Goal: Communication & Community: Answer question/provide support

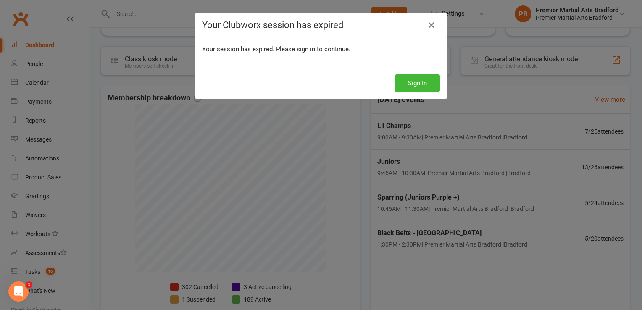
scroll to position [138, 0]
click at [418, 88] on button "Sign In" at bounding box center [417, 83] width 45 height 18
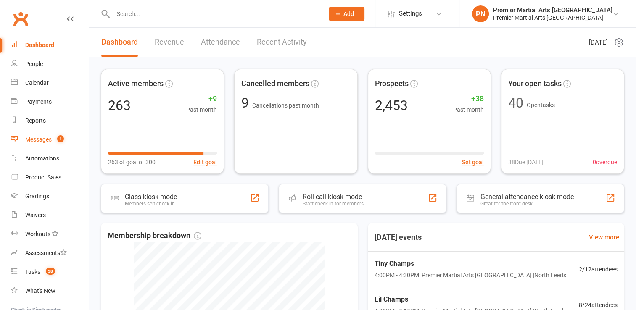
click at [39, 144] on link "Messages 1" at bounding box center [50, 139] width 78 height 19
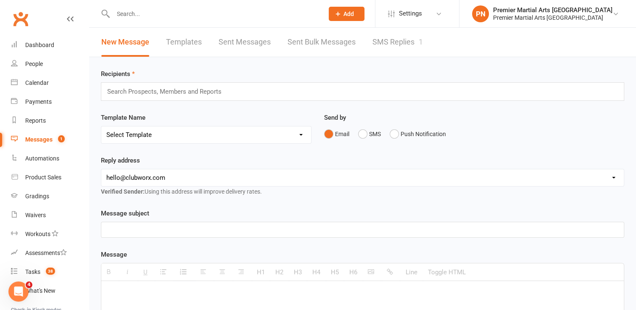
click at [396, 41] on link "SMS Replies 1" at bounding box center [397, 42] width 50 height 29
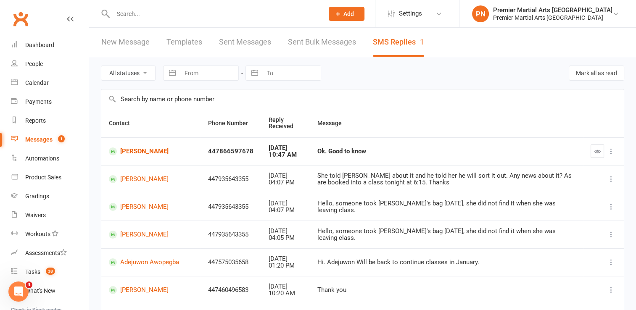
scroll to position [42, 0]
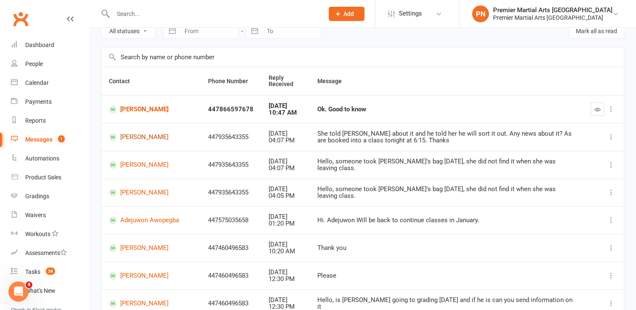
click at [137, 138] on link "[PERSON_NAME]" at bounding box center [151, 137] width 84 height 8
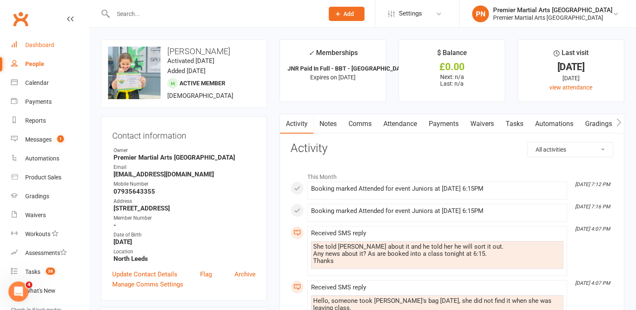
click at [41, 45] on div "Dashboard" at bounding box center [39, 45] width 29 height 7
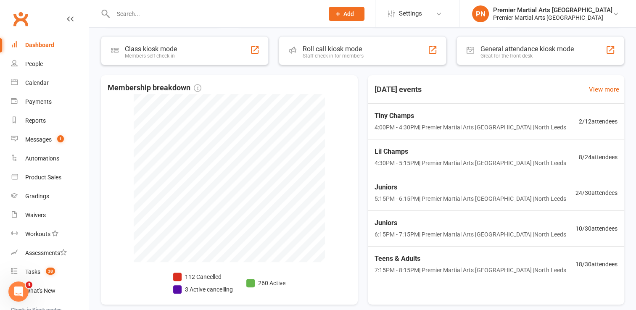
scroll to position [168, 0]
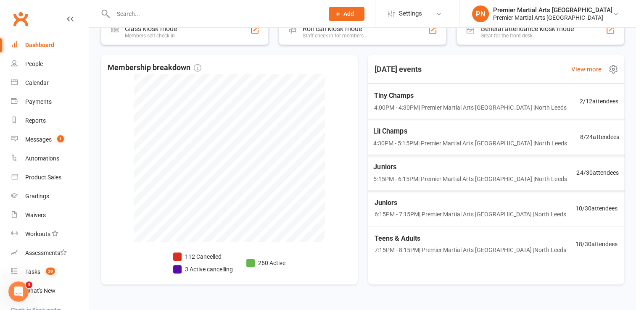
click at [437, 103] on span "4:00PM - 4:30PM | Premier Martial Arts [GEOGRAPHIC_DATA] | [GEOGRAPHIC_DATA]" at bounding box center [470, 107] width 193 height 9
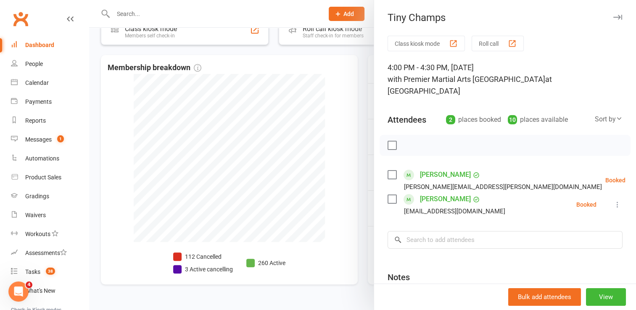
click at [613, 18] on icon "button" at bounding box center [617, 17] width 9 height 5
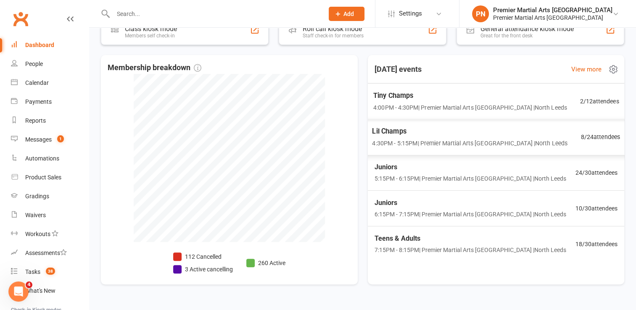
click at [466, 110] on span "4:00PM - 4:30PM | Premier Martial Arts [GEOGRAPHIC_DATA] | [GEOGRAPHIC_DATA]" at bounding box center [470, 108] width 194 height 10
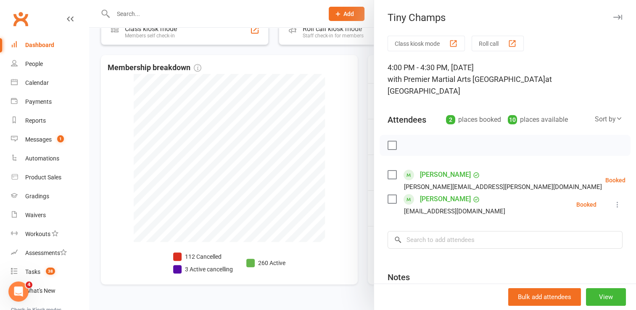
click at [613, 17] on icon "button" at bounding box center [617, 17] width 9 height 5
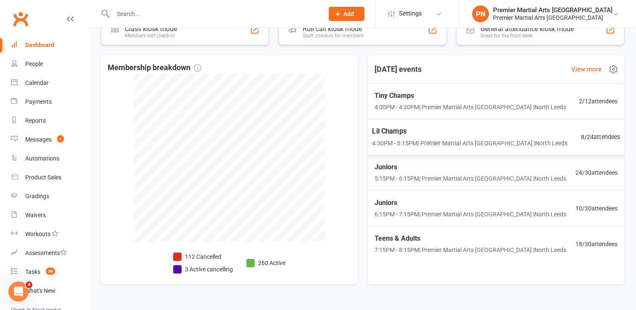
click at [451, 138] on span "4:30PM - 5:15PM | Premier Martial Arts [GEOGRAPHIC_DATA] | [GEOGRAPHIC_DATA]" at bounding box center [469, 143] width 195 height 10
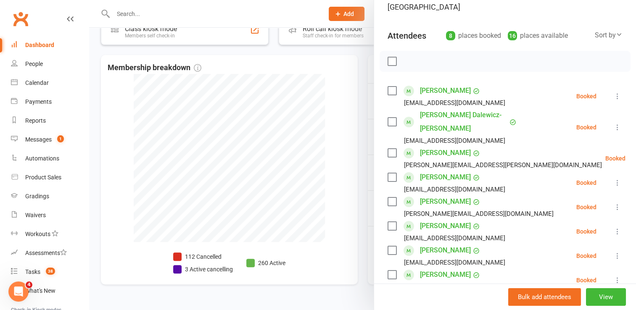
scroll to position [0, 0]
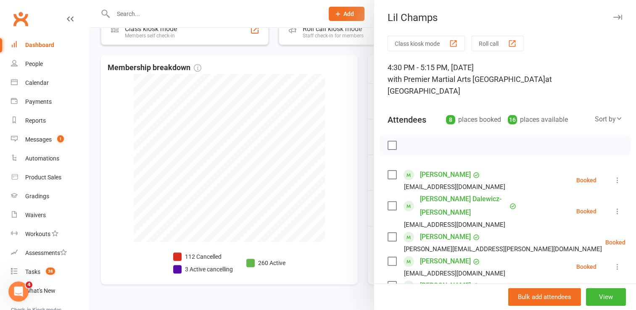
click at [612, 13] on button "button" at bounding box center [617, 17] width 10 height 10
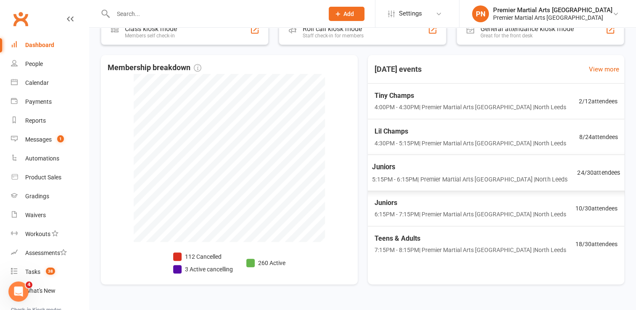
click at [464, 181] on span "5:15PM - 6:15PM | Premier Martial Arts [GEOGRAPHIC_DATA] | [GEOGRAPHIC_DATA]" at bounding box center [469, 179] width 195 height 10
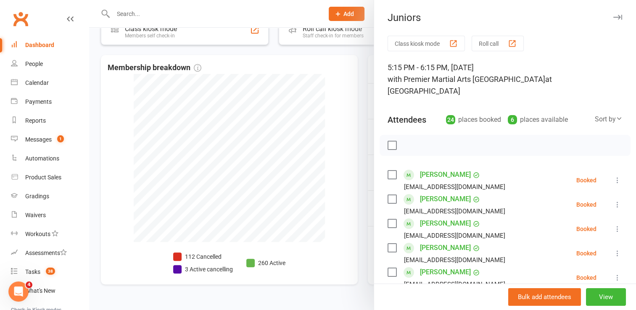
click at [613, 18] on icon "button" at bounding box center [617, 17] width 9 height 5
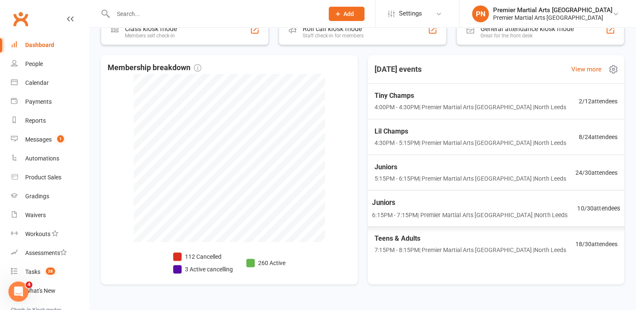
click at [521, 208] on span "Juniors" at bounding box center [469, 202] width 195 height 11
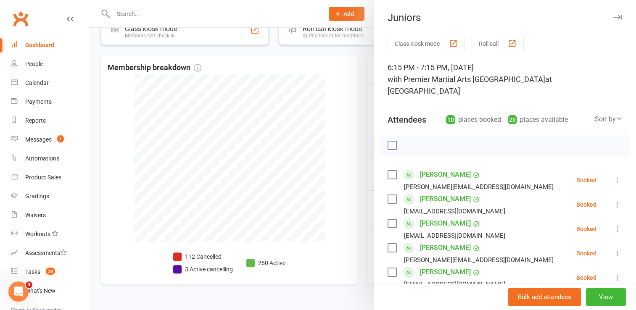
click at [613, 17] on icon "button" at bounding box center [617, 17] width 9 height 5
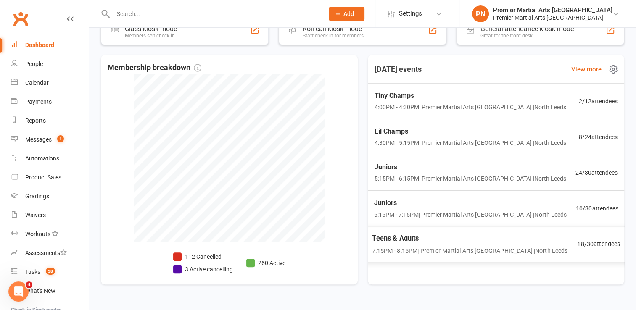
click at [459, 243] on span "Teens & Adults" at bounding box center [469, 238] width 195 height 11
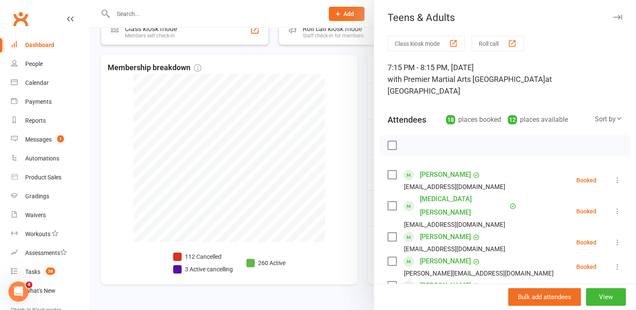
click at [613, 16] on icon "button" at bounding box center [617, 17] width 9 height 5
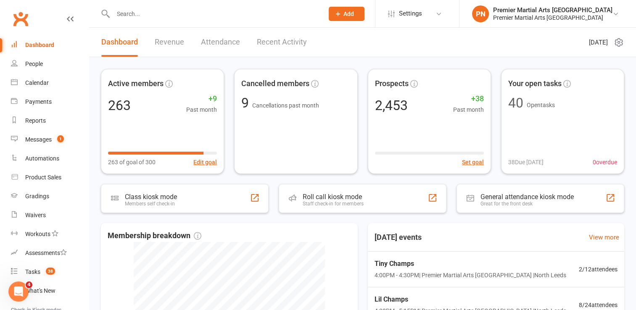
click at [251, 11] on input "text" at bounding box center [214, 14] width 207 height 12
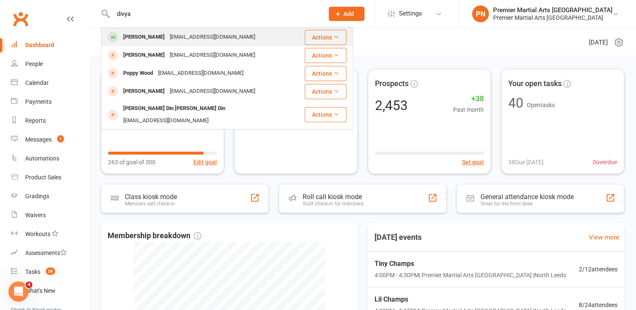
type input "divya"
click at [197, 34] on div "[EMAIL_ADDRESS][DOMAIN_NAME]" at bounding box center [212, 37] width 90 height 12
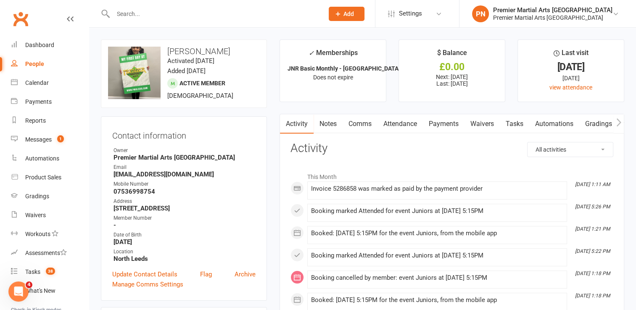
click at [305, 15] on input "text" at bounding box center [214, 14] width 207 height 12
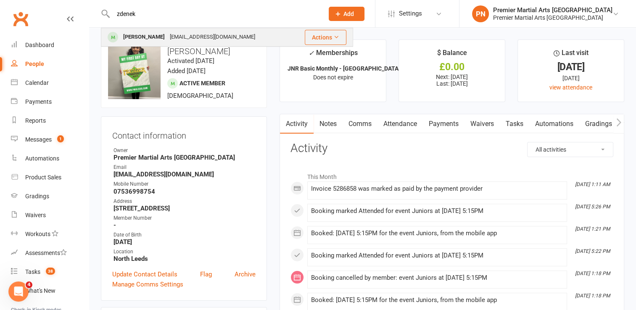
type input "zdenek"
click at [221, 43] on div "[PERSON_NAME] [EMAIL_ADDRESS][DOMAIN_NAME]" at bounding box center [198, 37] width 192 height 17
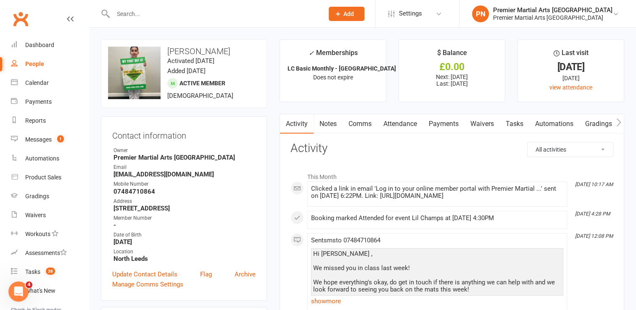
click at [228, 10] on input "text" at bounding box center [214, 14] width 207 height 12
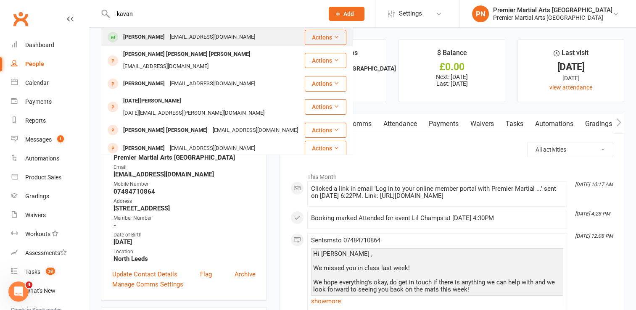
type input "kavan"
click at [136, 33] on div "[PERSON_NAME]" at bounding box center [144, 37] width 47 height 12
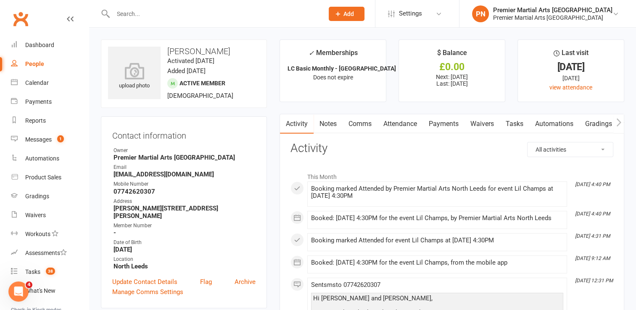
click at [270, 16] on input "text" at bounding box center [214, 14] width 207 height 12
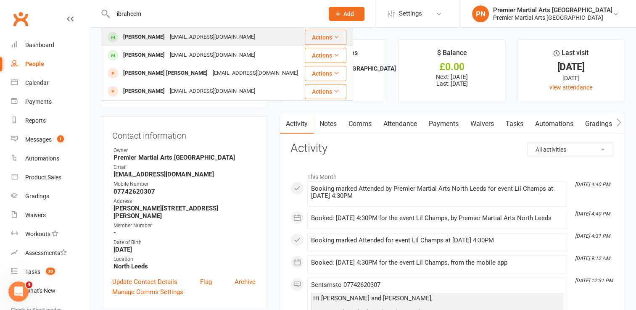
type input "ibraheem"
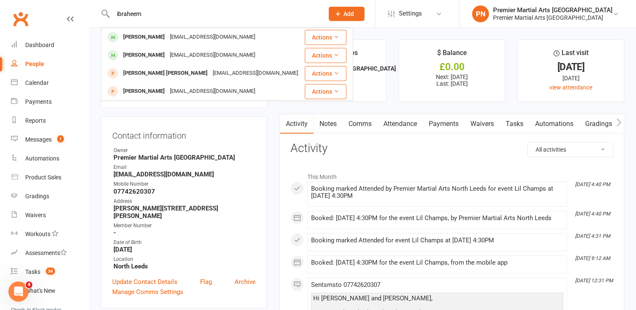
click at [163, 34] on div "[PERSON_NAME]" at bounding box center [144, 37] width 47 height 12
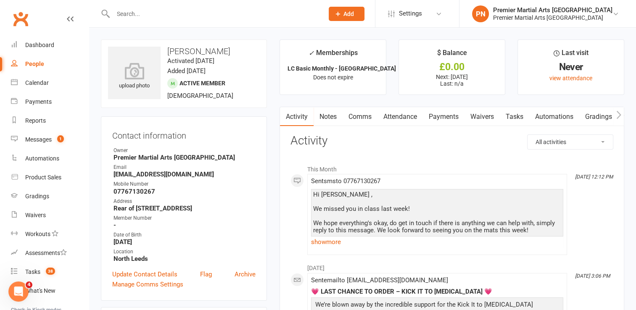
click at [406, 119] on link "Attendance" at bounding box center [399, 116] width 45 height 19
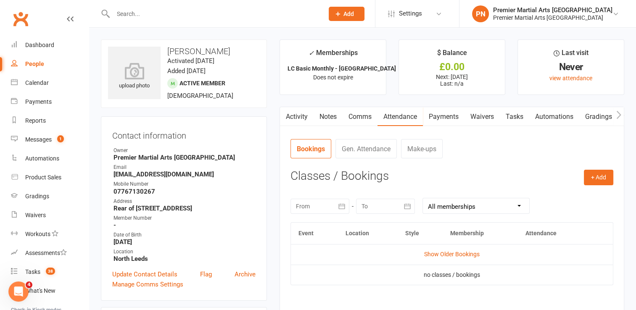
click at [299, 118] on link "Activity" at bounding box center [297, 116] width 34 height 19
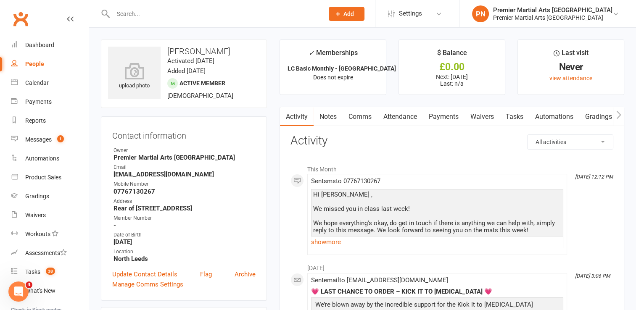
click at [225, 13] on input "text" at bounding box center [214, 14] width 207 height 12
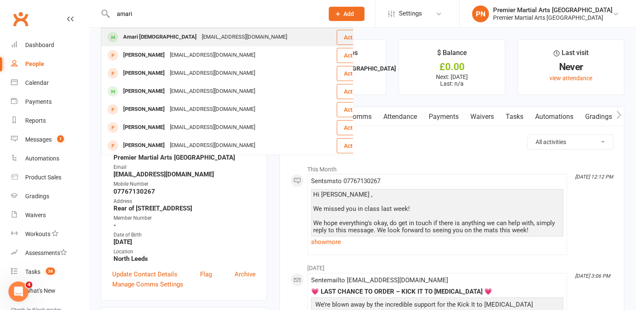
type input "amari"
click at [206, 35] on div "[EMAIL_ADDRESS][DOMAIN_NAME]" at bounding box center [244, 37] width 90 height 12
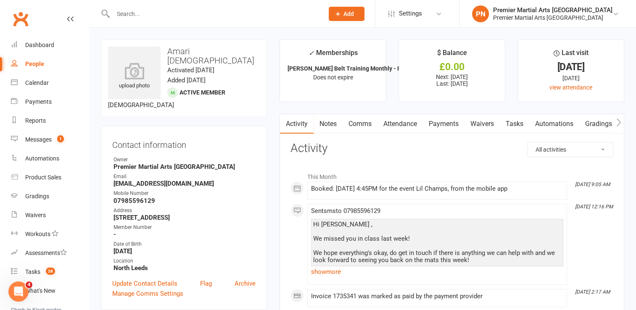
click at [262, 11] on input "text" at bounding box center [214, 14] width 207 height 12
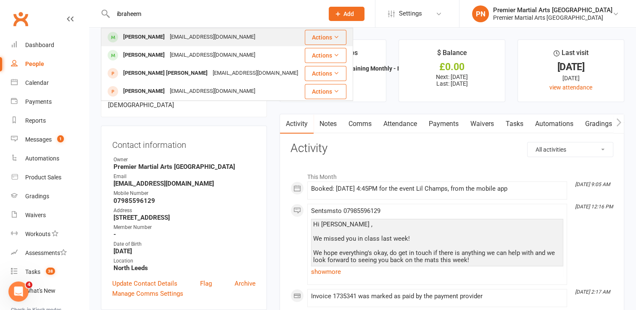
type input "ibraheem"
click at [220, 33] on div "[EMAIL_ADDRESS][DOMAIN_NAME]" at bounding box center [212, 37] width 90 height 12
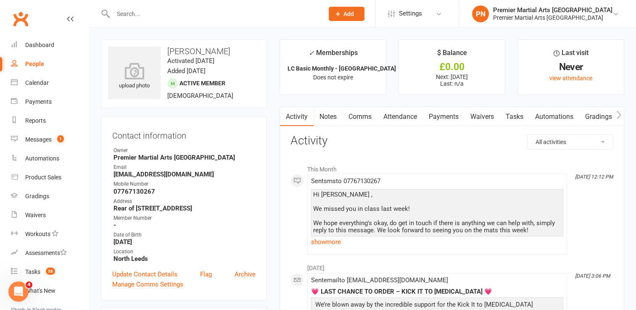
click at [446, 116] on link "Payments" at bounding box center [444, 116] width 42 height 19
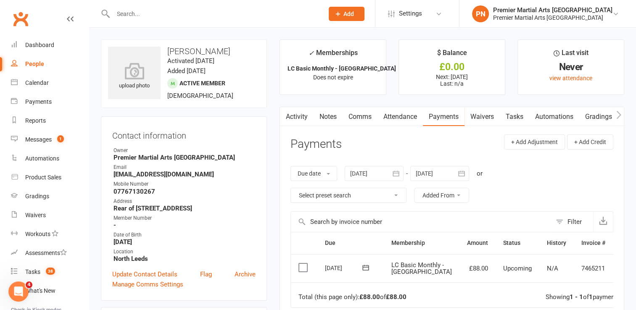
click at [404, 118] on link "Attendance" at bounding box center [399, 116] width 45 height 19
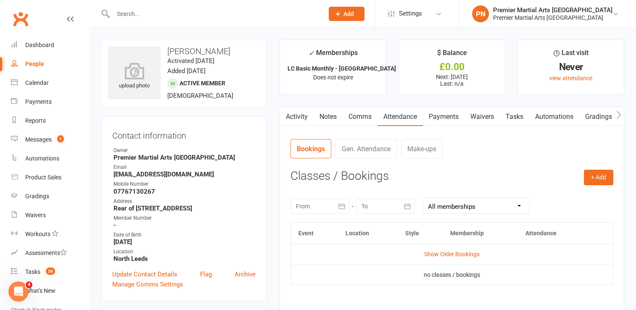
click at [299, 115] on link "Activity" at bounding box center [297, 116] width 34 height 19
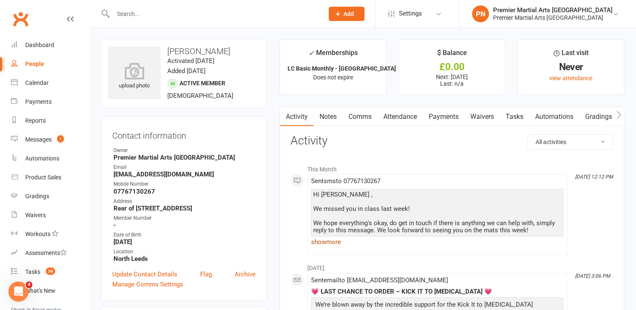
click at [325, 243] on link "show more" at bounding box center [437, 242] width 252 height 12
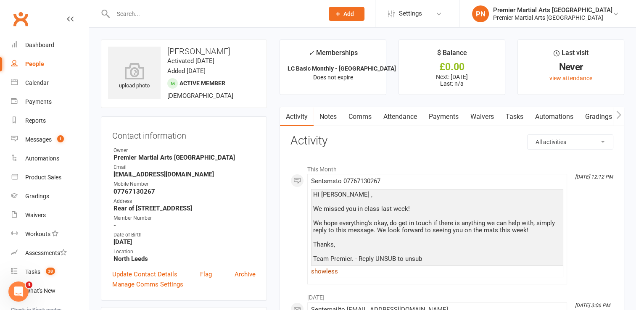
click at [328, 272] on link "show less" at bounding box center [437, 272] width 252 height 12
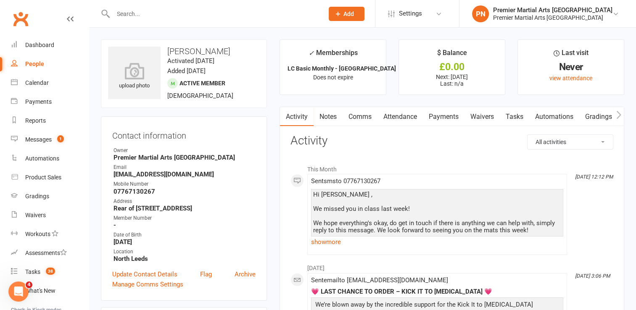
click at [190, 10] on input "text" at bounding box center [214, 14] width 207 height 12
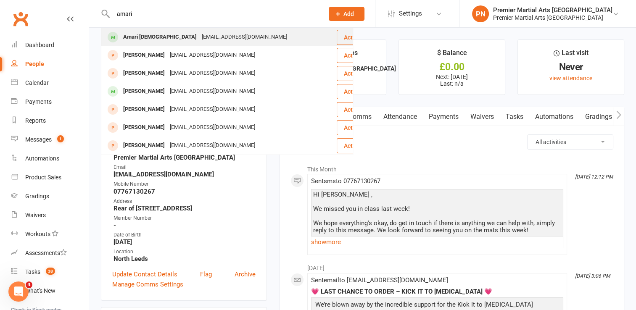
type input "amari"
click at [199, 38] on div "[EMAIL_ADDRESS][DOMAIN_NAME]" at bounding box center [244, 37] width 90 height 12
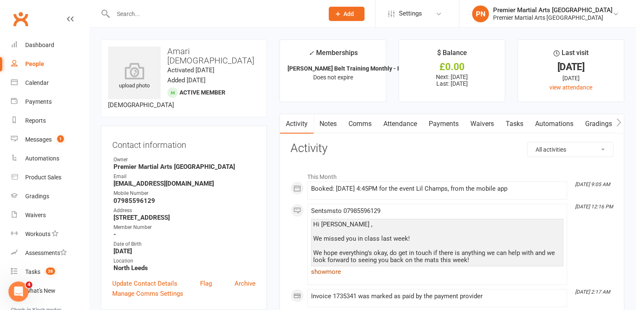
click at [325, 272] on link "show more" at bounding box center [437, 272] width 252 height 12
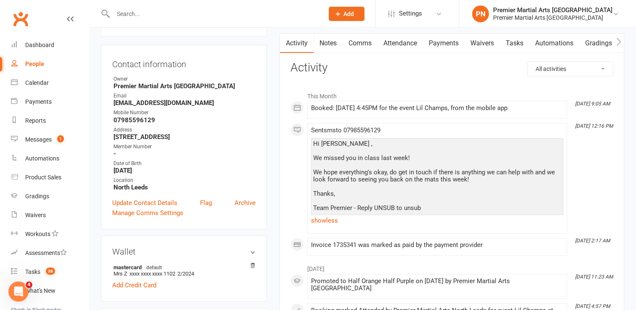
scroll to position [126, 0]
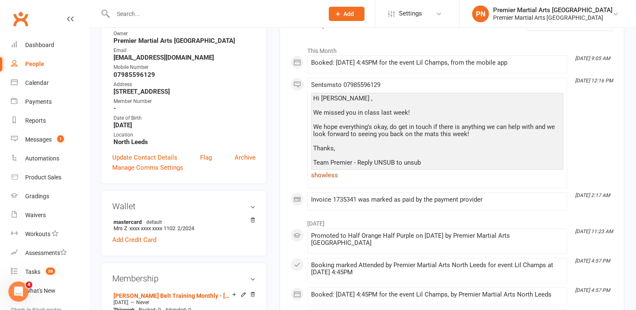
click at [325, 177] on link "show less" at bounding box center [437, 175] width 252 height 12
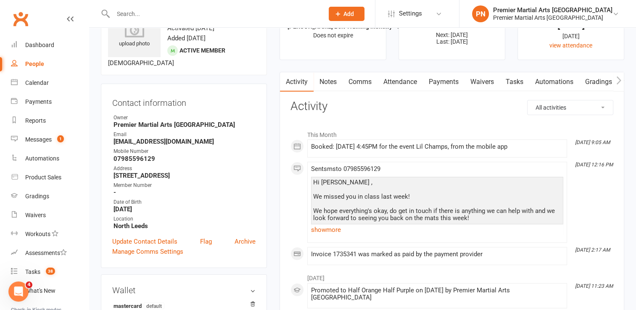
scroll to position [0, 0]
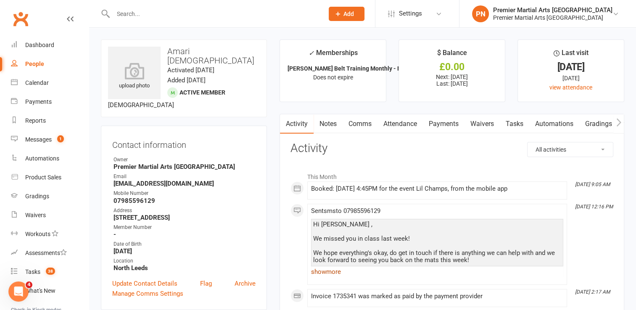
click at [321, 272] on link "show more" at bounding box center [437, 272] width 252 height 12
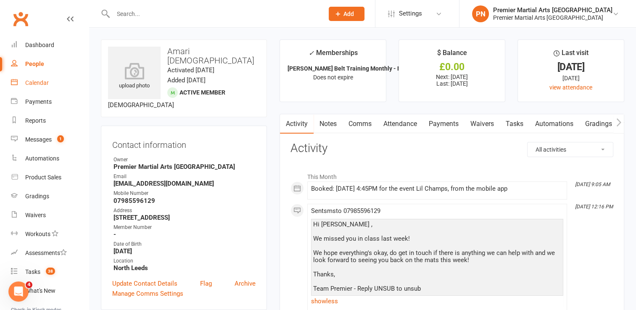
click at [33, 87] on link "Calendar" at bounding box center [50, 83] width 78 height 19
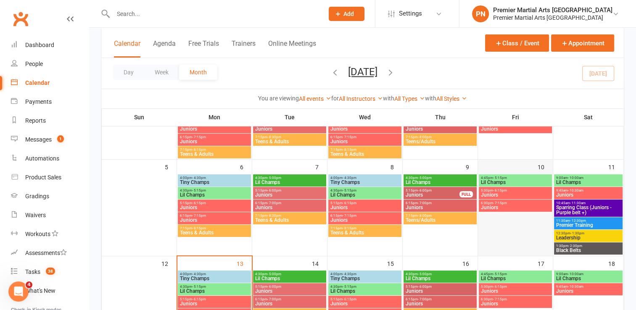
scroll to position [84, 0]
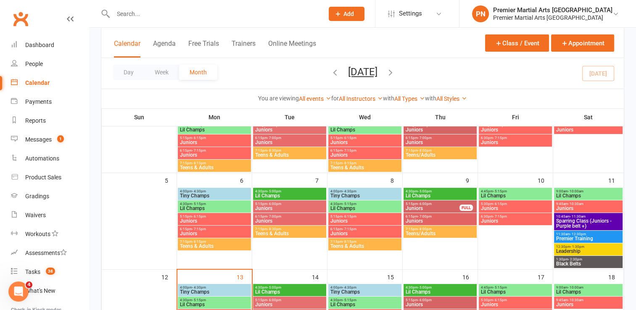
click at [515, 193] on span "Lil Champs" at bounding box center [515, 195] width 70 height 5
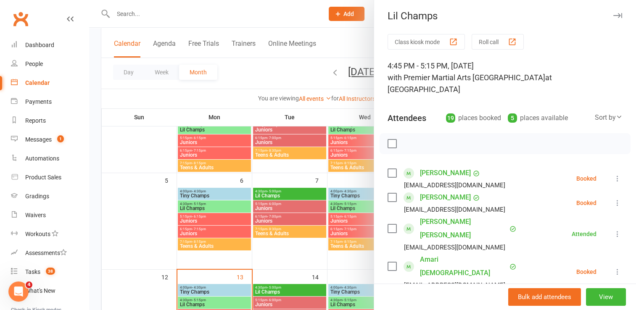
scroll to position [0, 0]
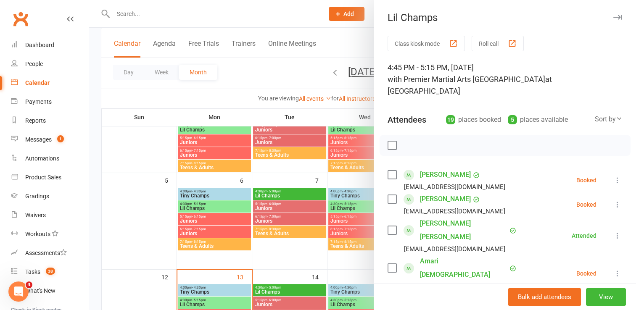
click at [613, 19] on icon "button" at bounding box center [617, 17] width 9 height 5
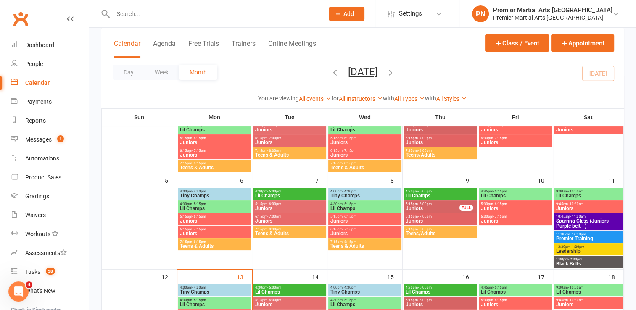
click at [520, 206] on span "Juniors" at bounding box center [515, 208] width 70 height 5
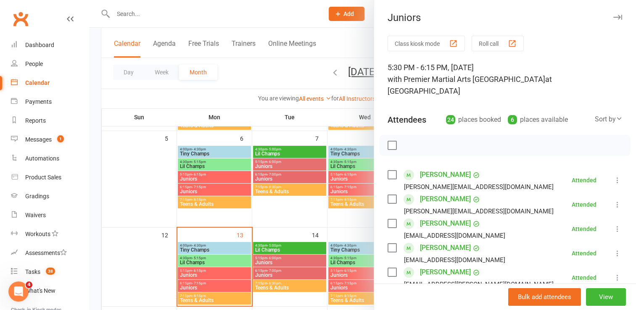
click at [613, 17] on icon "button" at bounding box center [617, 17] width 9 height 5
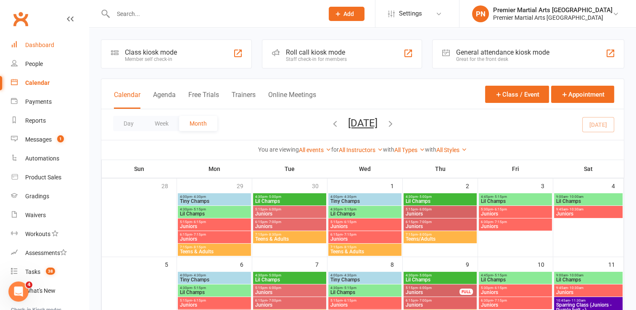
click at [51, 48] on div "Dashboard" at bounding box center [39, 45] width 29 height 7
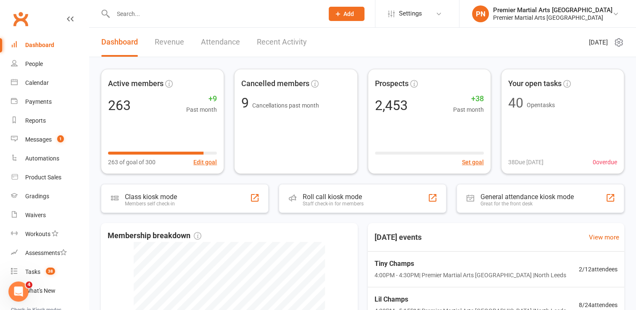
click at [178, 10] on input "text" at bounding box center [214, 14] width 207 height 12
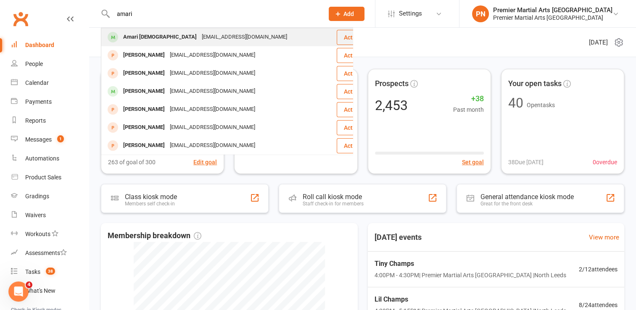
type input "amari"
click at [199, 38] on div "[EMAIL_ADDRESS][DOMAIN_NAME]" at bounding box center [244, 37] width 90 height 12
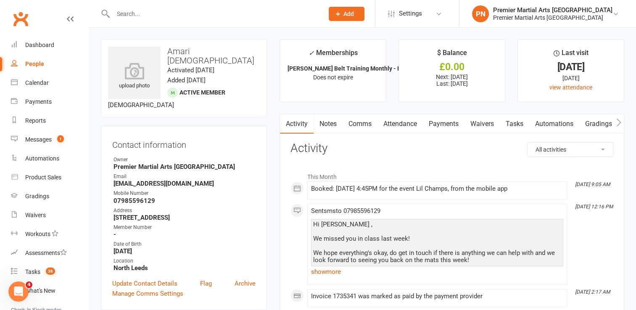
click at [331, 124] on link "Notes" at bounding box center [328, 123] width 29 height 19
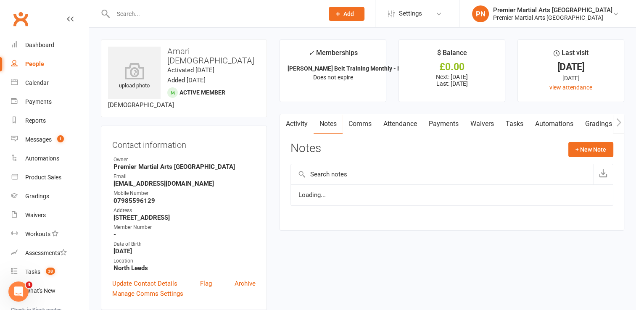
click at [355, 121] on link "Comms" at bounding box center [360, 123] width 35 height 19
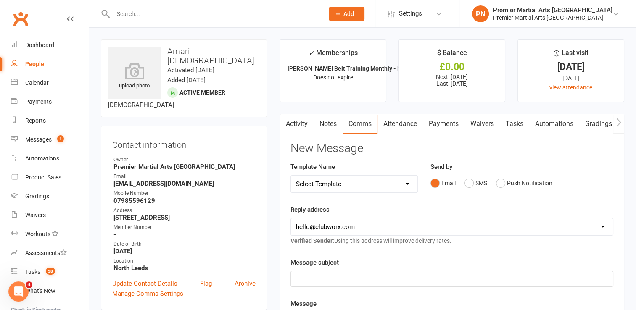
click at [291, 121] on link "Activity" at bounding box center [297, 123] width 34 height 19
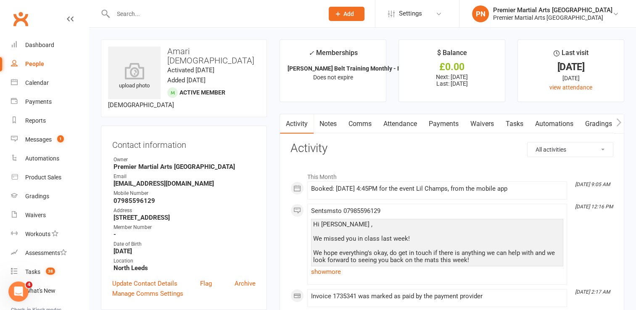
click at [253, 10] on input "text" at bounding box center [214, 14] width 207 height 12
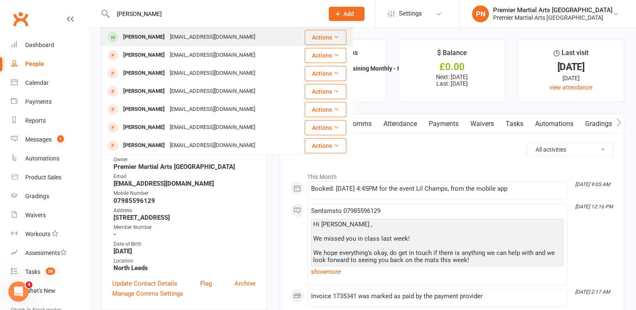
type input "[PERSON_NAME]"
click at [201, 38] on div "[EMAIL_ADDRESS][DOMAIN_NAME]" at bounding box center [212, 37] width 90 height 12
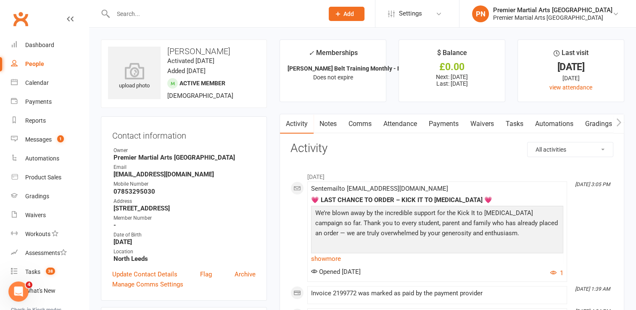
scroll to position [42, 0]
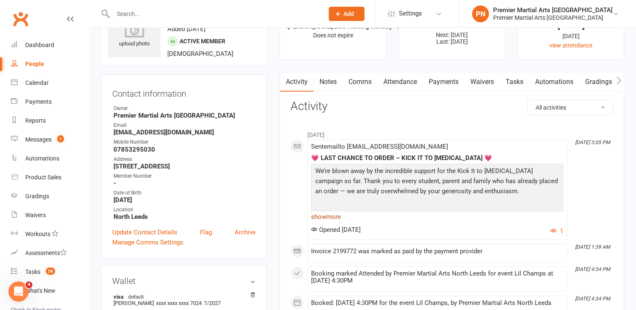
click at [320, 213] on link "show more" at bounding box center [437, 217] width 252 height 12
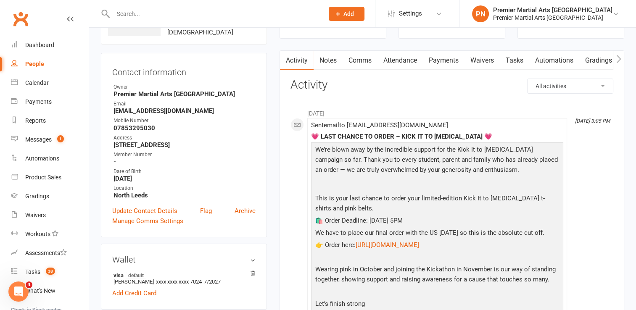
scroll to position [0, 0]
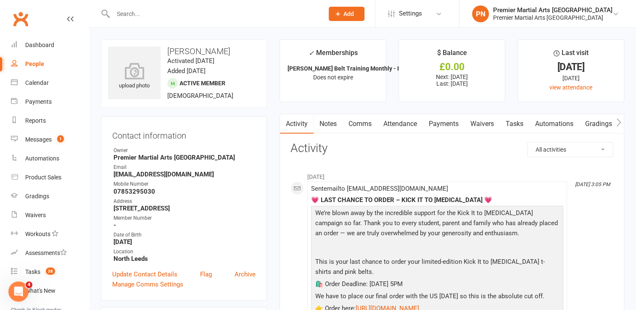
click at [394, 122] on link "Attendance" at bounding box center [399, 123] width 45 height 19
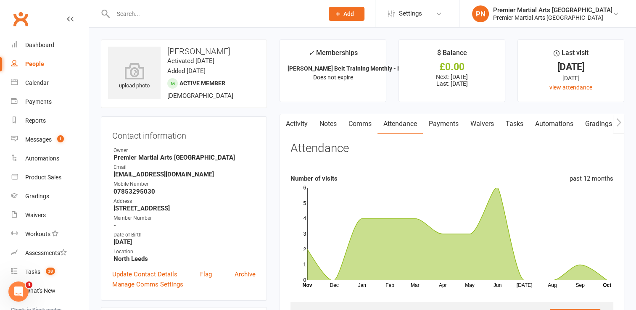
click at [293, 125] on link "Activity" at bounding box center [297, 123] width 34 height 19
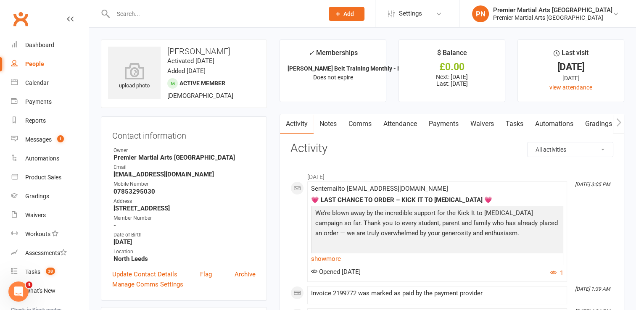
click at [358, 123] on link "Comms" at bounding box center [360, 123] width 35 height 19
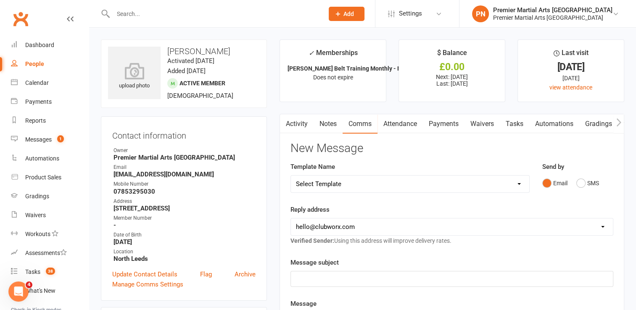
click at [518, 184] on select "Select Template [Email] Bring a Buddy [Email] [DATE] Bank Holiday [Email] Faceb…" at bounding box center [410, 184] width 238 height 17
select select "4"
click at [291, 176] on select "Select Template [Email] Bring a Buddy [Email] [DATE] Bank Holiday [Email] Faceb…" at bounding box center [410, 184] width 238 height 17
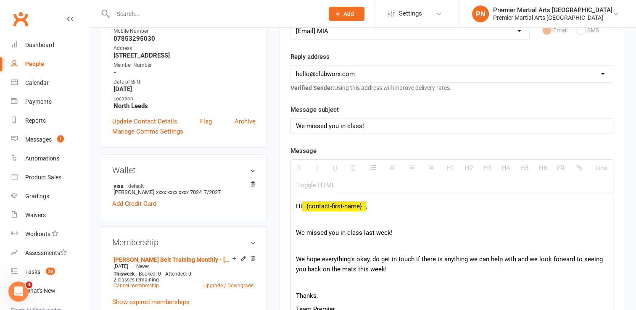
scroll to position [168, 0]
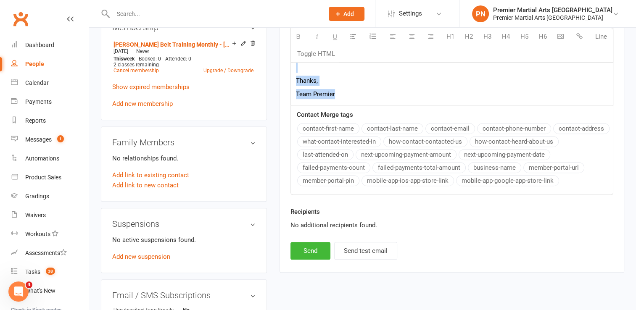
drag, startPoint x: 294, startPoint y: 189, endPoint x: 400, endPoint y: 314, distance: 164.1
click at [400, 310] on html "Prospect Member Non-attending contact Class / event Appointment Grading event T…" at bounding box center [318, 112] width 636 height 961
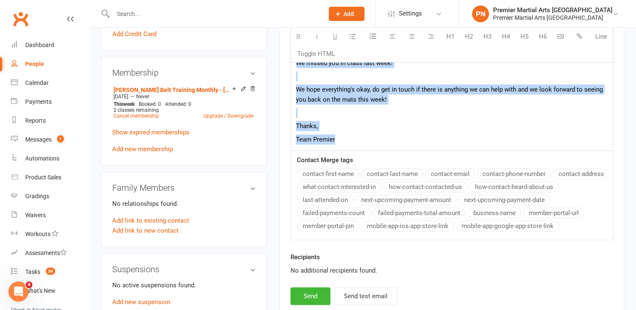
scroll to position [257, 0]
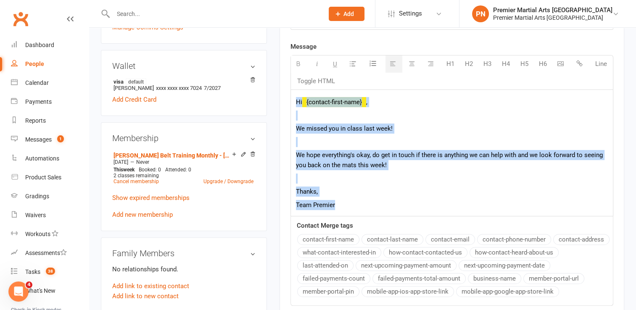
copy div "Hi {contact-first-name} , We missed you in class last week! We hope everything'…"
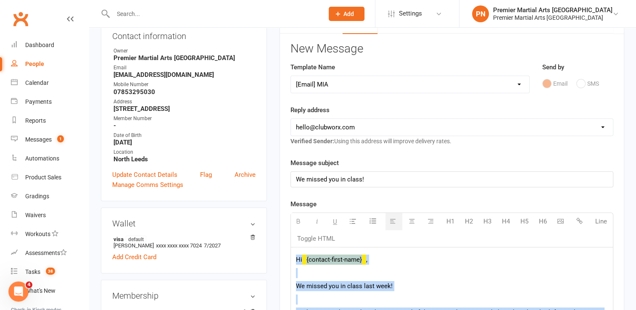
scroll to position [47, 0]
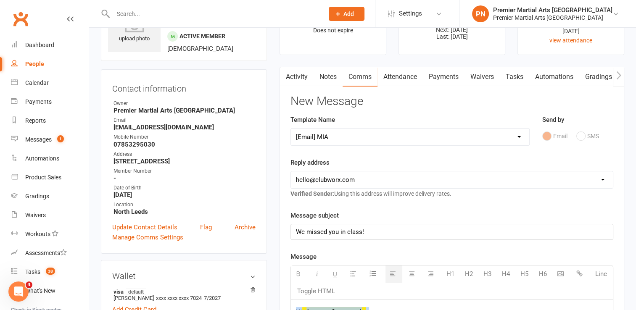
click at [405, 79] on link "Attendance" at bounding box center [399, 76] width 45 height 19
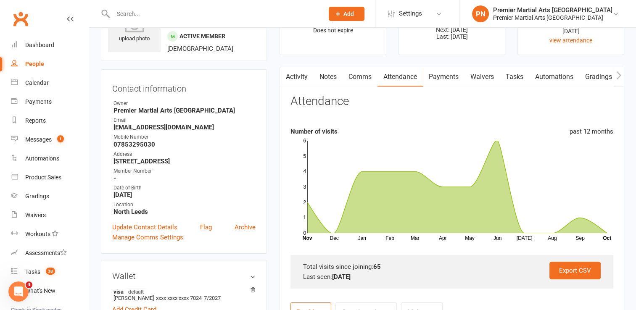
click at [369, 74] on link "Comms" at bounding box center [360, 76] width 35 height 19
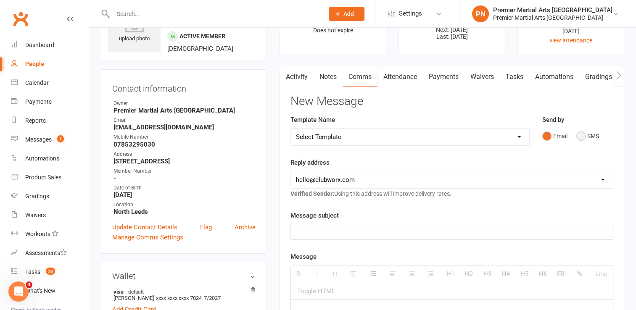
click at [584, 135] on button "SMS" at bounding box center [587, 136] width 23 height 16
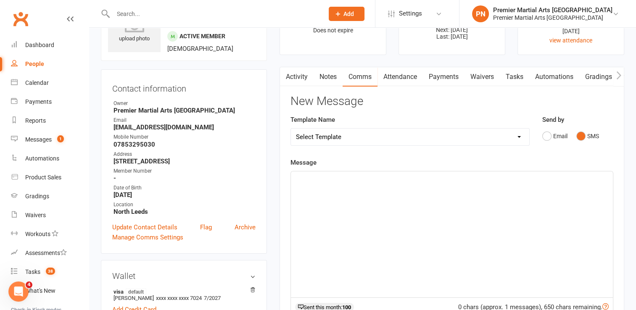
paste div
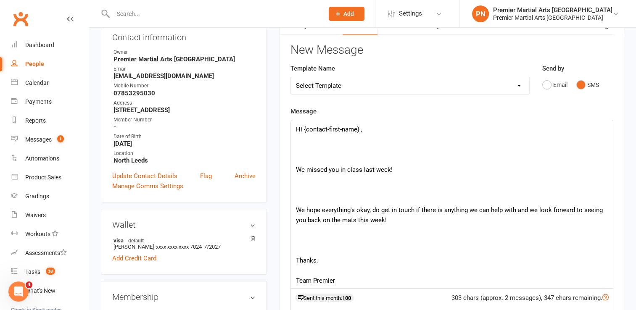
scroll to position [173, 0]
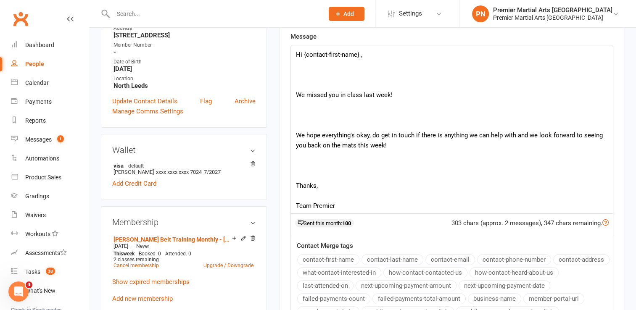
click at [310, 85] on p at bounding box center [452, 85] width 312 height 10
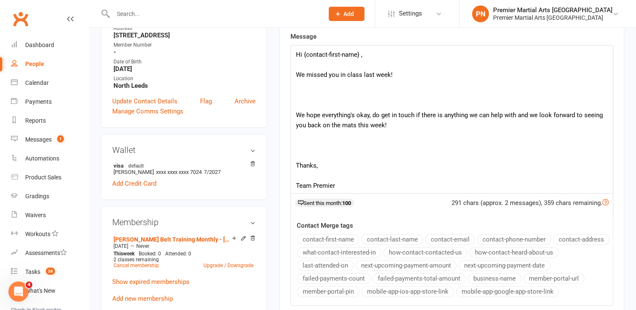
click at [311, 106] on p at bounding box center [452, 105] width 312 height 10
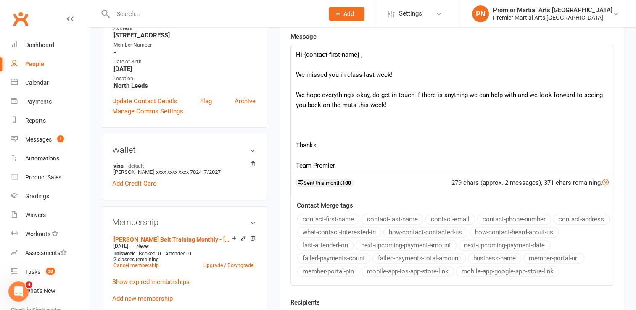
click at [311, 132] on p at bounding box center [452, 135] width 312 height 10
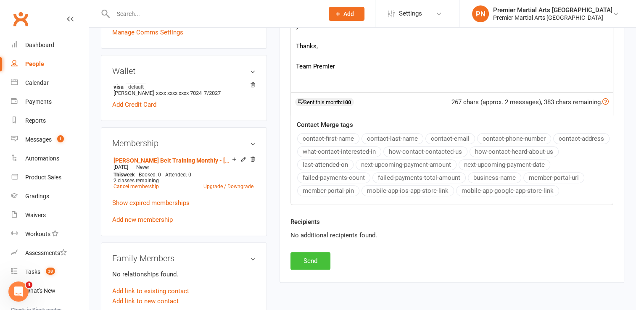
scroll to position [336, 0]
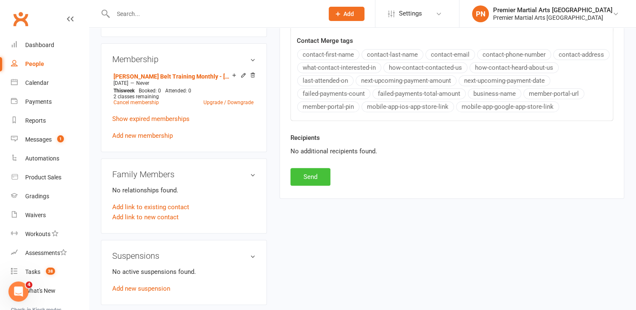
click at [318, 174] on button "Send" at bounding box center [310, 177] width 40 height 18
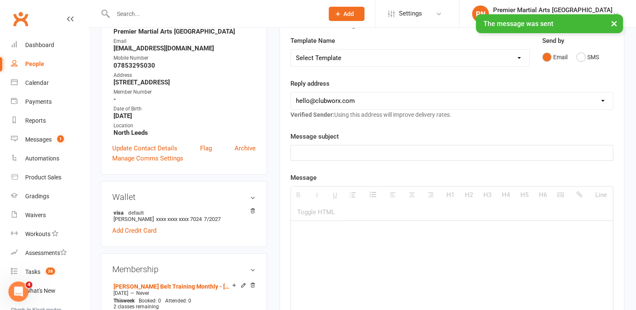
scroll to position [0, 0]
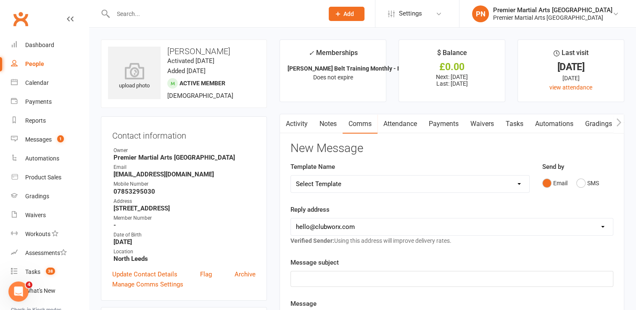
click at [249, 11] on input "text" at bounding box center [214, 14] width 207 height 12
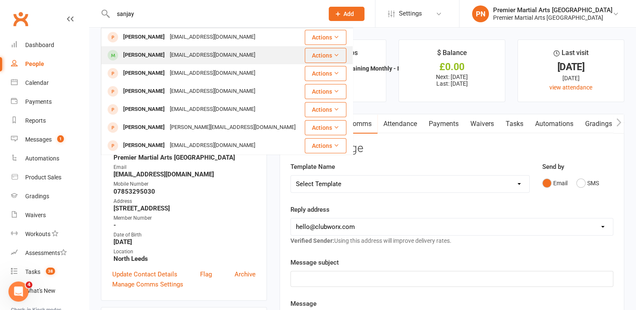
type input "sanjay"
click at [182, 54] on div "[EMAIL_ADDRESS][DOMAIN_NAME]" at bounding box center [212, 55] width 90 height 12
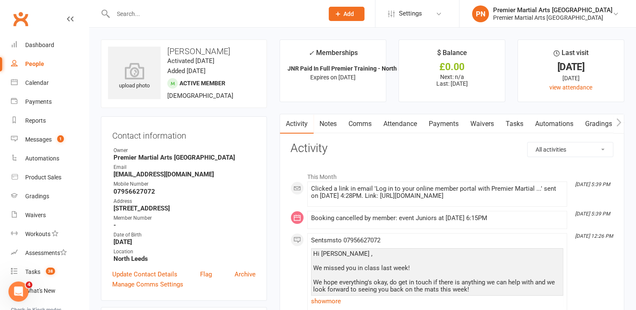
click at [366, 124] on link "Comms" at bounding box center [360, 123] width 35 height 19
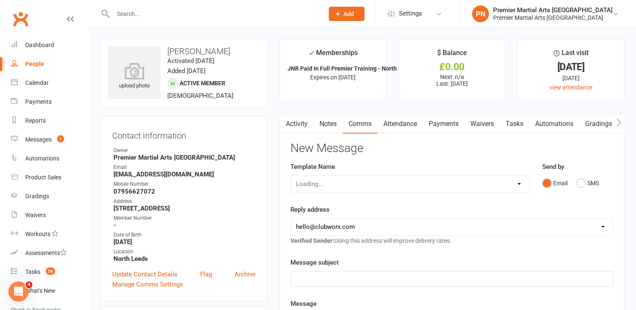
click at [286, 120] on icon "button" at bounding box center [285, 122] width 5 height 9
click at [295, 123] on link "Activity" at bounding box center [297, 123] width 34 height 19
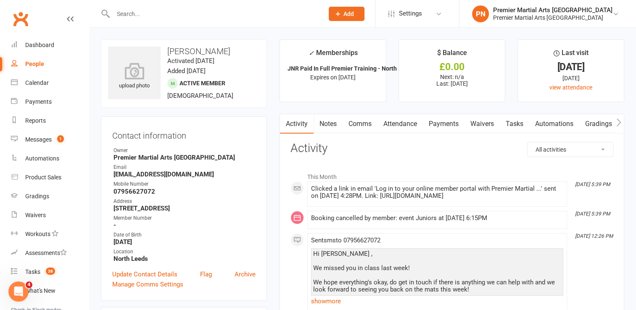
click at [281, 16] on input "text" at bounding box center [214, 14] width 207 height 12
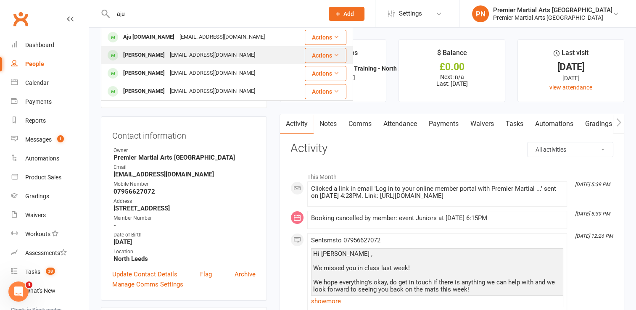
type input "aju"
click at [209, 58] on div "[PERSON_NAME] [EMAIL_ADDRESS][DOMAIN_NAME]" at bounding box center [199, 55] width 195 height 17
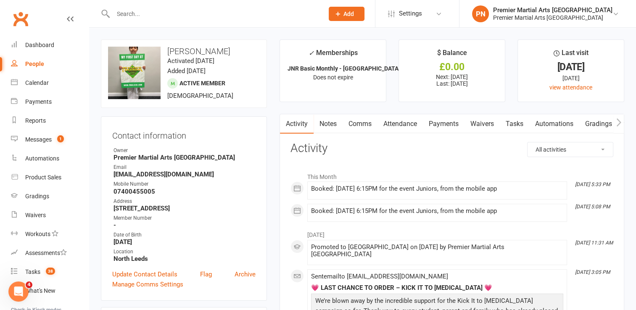
click at [172, 18] on input "text" at bounding box center [214, 14] width 207 height 12
click at [403, 124] on link "Attendance" at bounding box center [399, 123] width 45 height 19
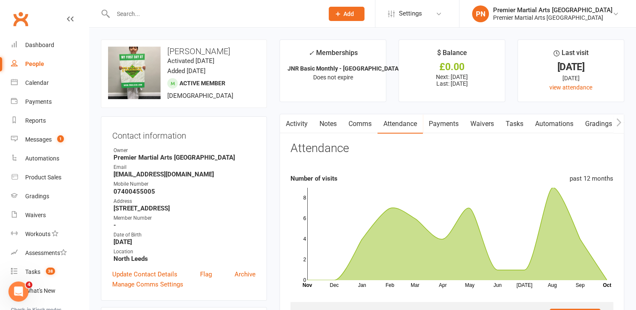
click at [240, 15] on input "text" at bounding box center [214, 14] width 207 height 12
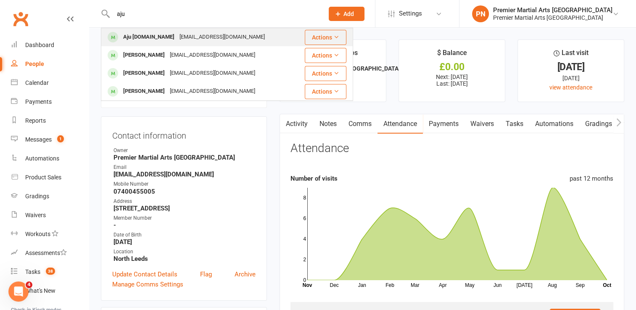
type input "aju"
click at [145, 37] on div "Aju [DOMAIN_NAME]" at bounding box center [149, 37] width 56 height 12
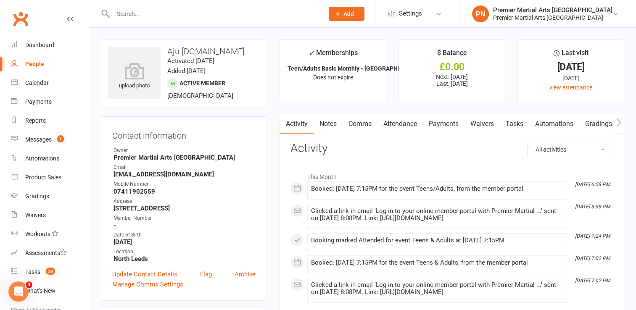
click at [214, 11] on input "text" at bounding box center [214, 14] width 207 height 12
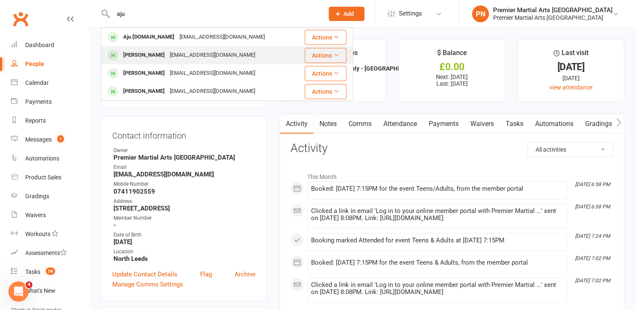
type input "aju"
click at [173, 55] on div "[EMAIL_ADDRESS][DOMAIN_NAME]" at bounding box center [212, 55] width 90 height 12
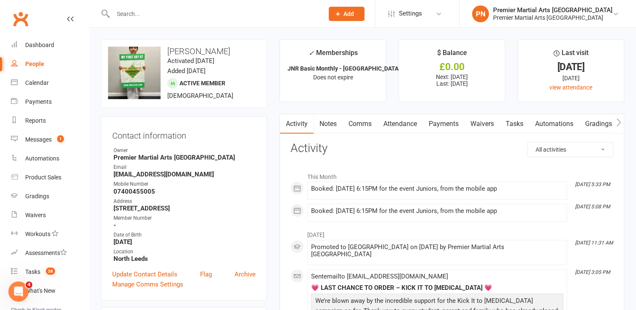
click at [191, 14] on input "text" at bounding box center [214, 14] width 207 height 12
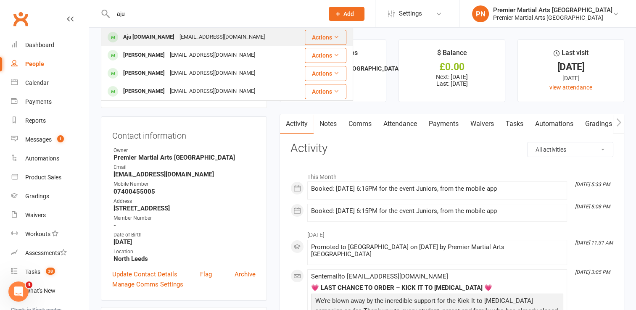
type input "aju"
click at [177, 36] on div "[EMAIL_ADDRESS][DOMAIN_NAME]" at bounding box center [222, 37] width 90 height 12
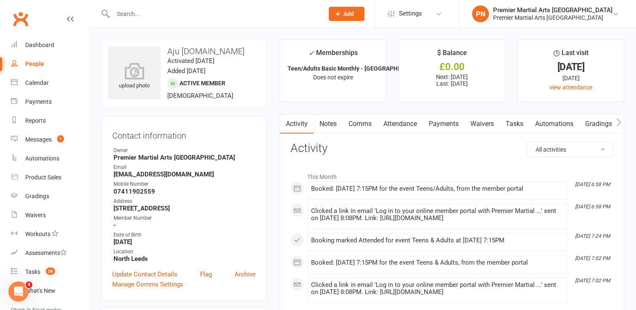
click at [271, 18] on input "text" at bounding box center [214, 14] width 207 height 12
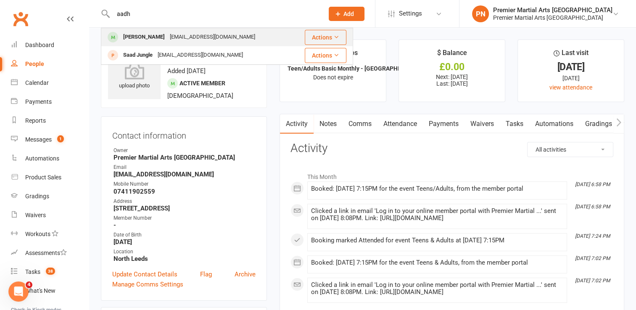
type input "aadh"
click at [229, 32] on div "[EMAIL_ADDRESS][DOMAIN_NAME]" at bounding box center [212, 37] width 90 height 12
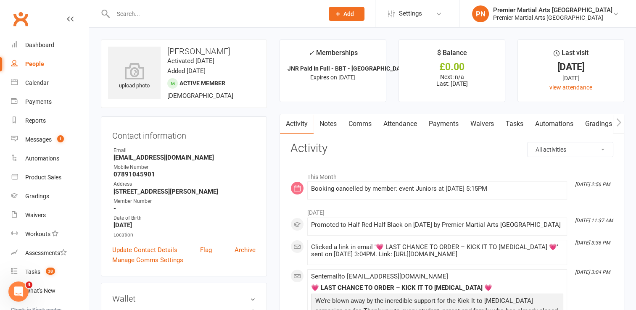
click at [369, 124] on link "Comms" at bounding box center [360, 123] width 35 height 19
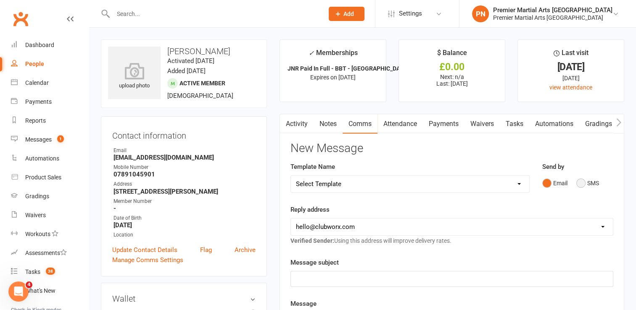
click at [578, 182] on button "SMS" at bounding box center [587, 183] width 23 height 16
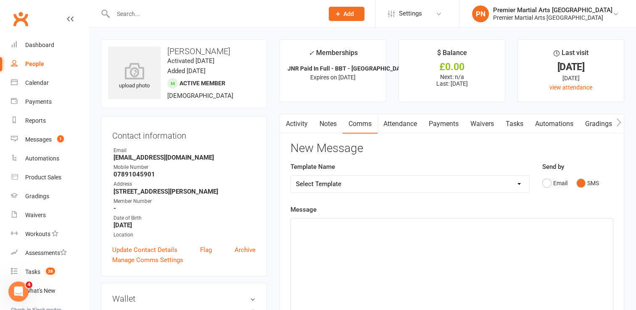
scroll to position [126, 0]
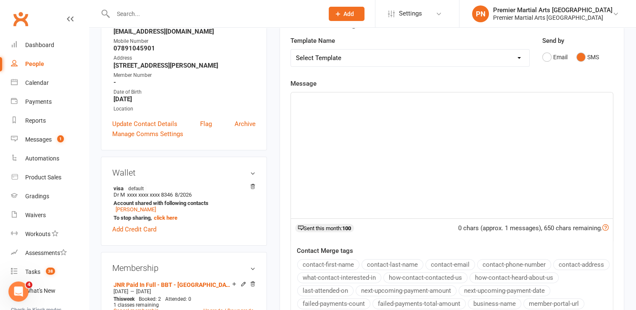
paste div
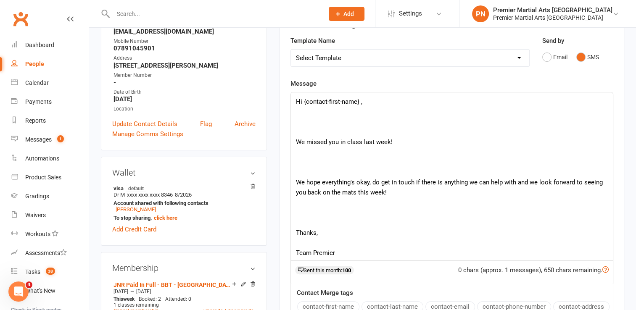
click at [348, 130] on p at bounding box center [452, 132] width 312 height 10
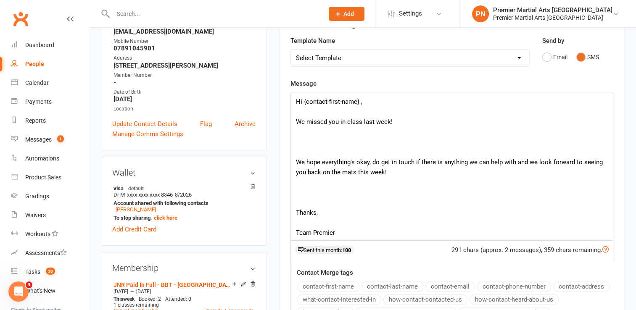
click at [340, 148] on p at bounding box center [452, 152] width 312 height 10
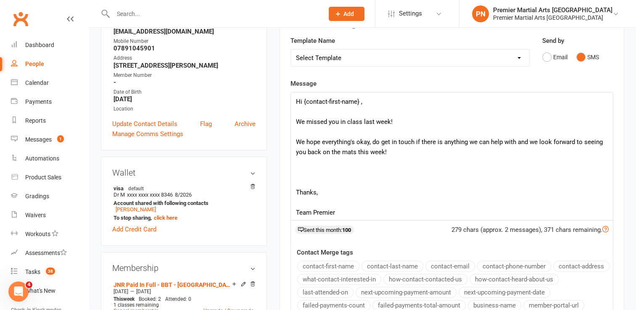
click at [330, 183] on p at bounding box center [452, 182] width 312 height 10
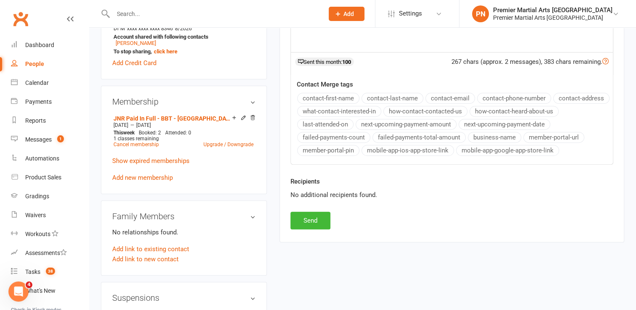
scroll to position [294, 0]
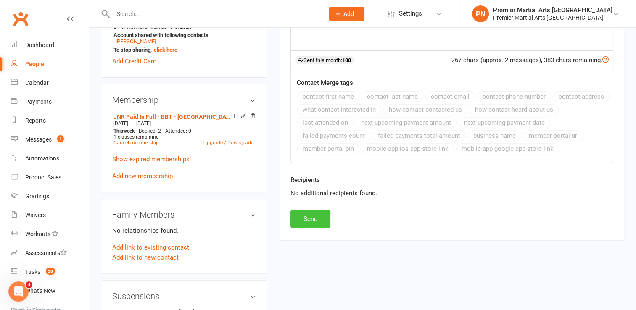
click at [304, 220] on button "Send" at bounding box center [310, 219] width 40 height 18
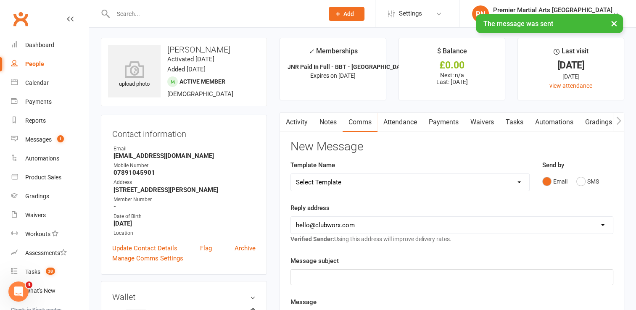
scroll to position [0, 0]
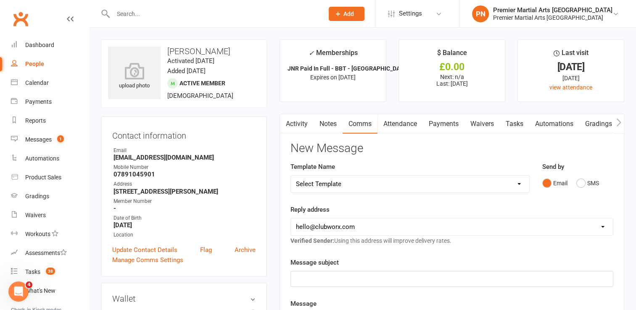
click at [217, 5] on div at bounding box center [209, 13] width 217 height 27
click at [215, 16] on input "text" at bounding box center [214, 14] width 207 height 12
click at [34, 136] on div "Messages" at bounding box center [38, 139] width 26 height 7
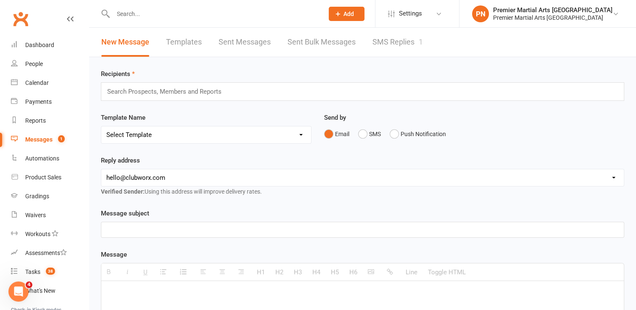
click at [399, 38] on link "SMS Replies 1" at bounding box center [397, 42] width 50 height 29
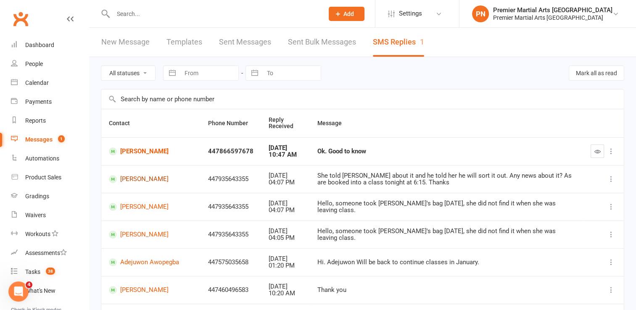
click at [149, 177] on link "[PERSON_NAME]" at bounding box center [151, 179] width 84 height 8
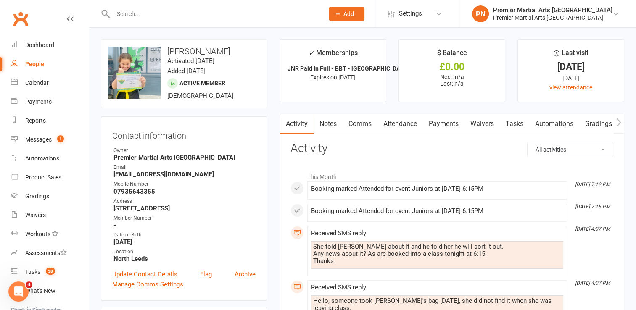
click at [261, 13] on input "text" at bounding box center [214, 14] width 207 height 12
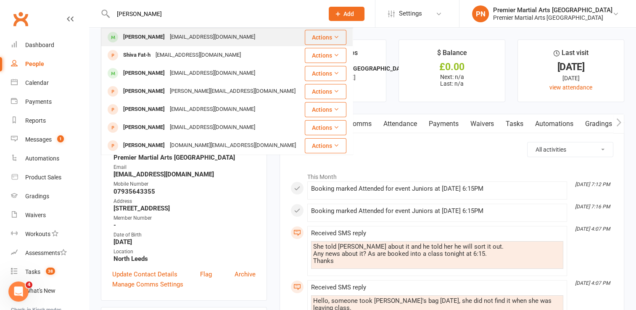
type input "[PERSON_NAME]"
click at [197, 37] on div "[EMAIL_ADDRESS][DOMAIN_NAME]" at bounding box center [212, 37] width 90 height 12
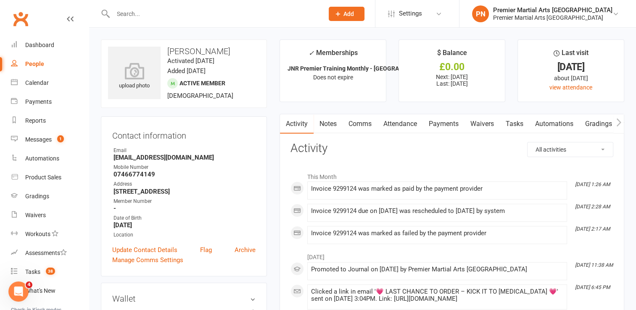
click at [345, 11] on div "Prospect Member Non-attending contact Class / event Appointment Grading event T…" at bounding box center [346, 13] width 57 height 27
click at [303, 8] on input "text" at bounding box center [214, 14] width 207 height 12
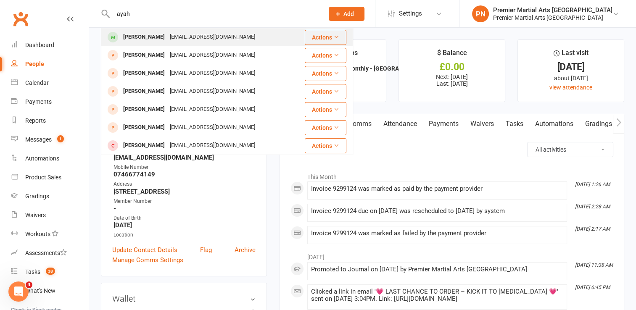
type input "ayah"
click at [256, 34] on div "[PERSON_NAME] [PERSON_NAME][EMAIL_ADDRESS][DOMAIN_NAME]" at bounding box center [203, 37] width 202 height 17
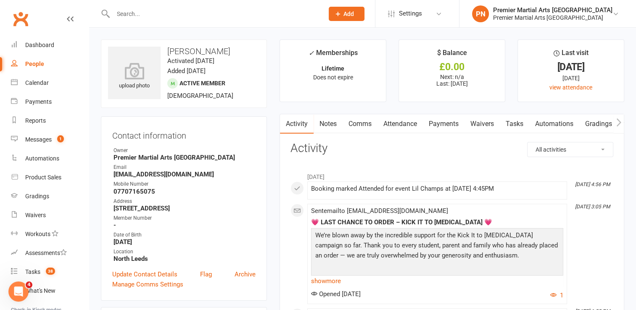
click at [365, 125] on link "Comms" at bounding box center [360, 123] width 35 height 19
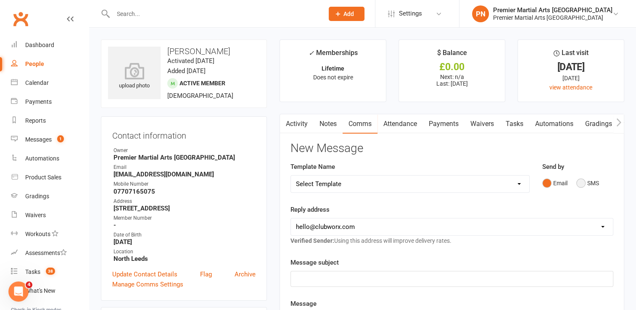
click at [583, 180] on button "SMS" at bounding box center [587, 183] width 23 height 16
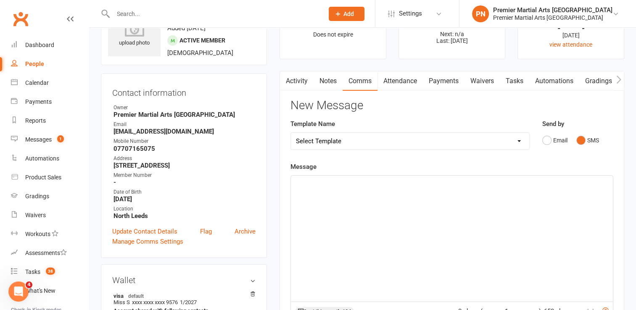
scroll to position [126, 0]
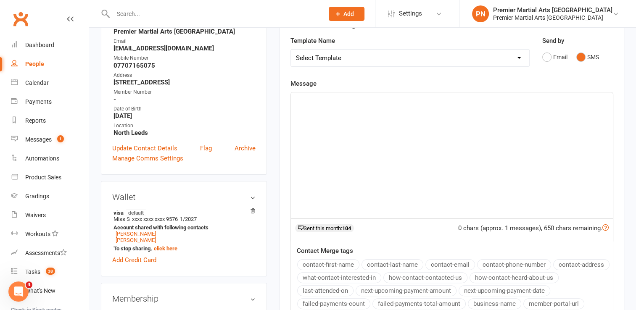
paste div
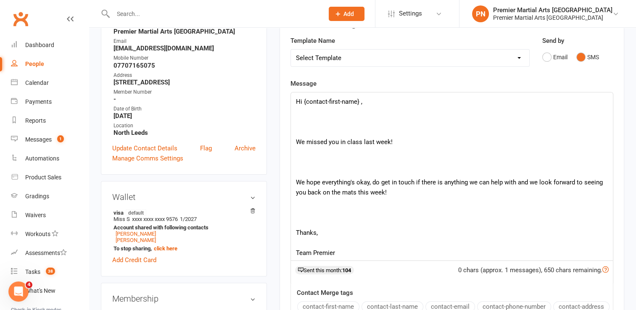
click at [356, 134] on p at bounding box center [452, 132] width 312 height 10
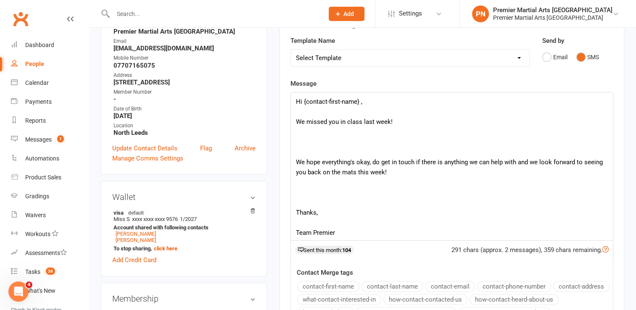
click at [350, 150] on p at bounding box center [452, 152] width 312 height 10
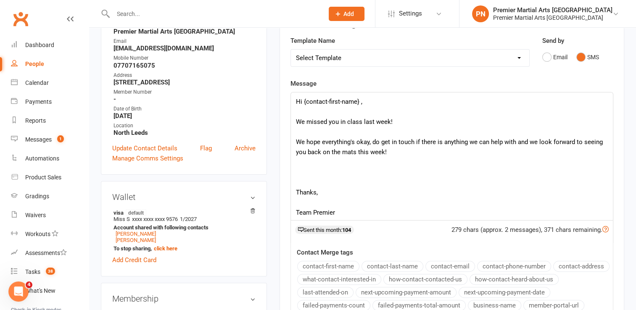
click at [323, 183] on p at bounding box center [452, 182] width 312 height 10
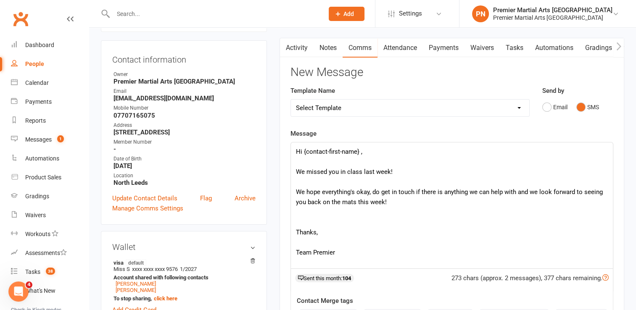
scroll to position [252, 0]
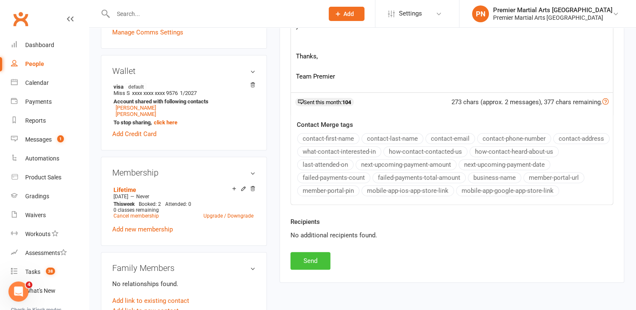
click at [319, 257] on button "Send" at bounding box center [310, 261] width 40 height 18
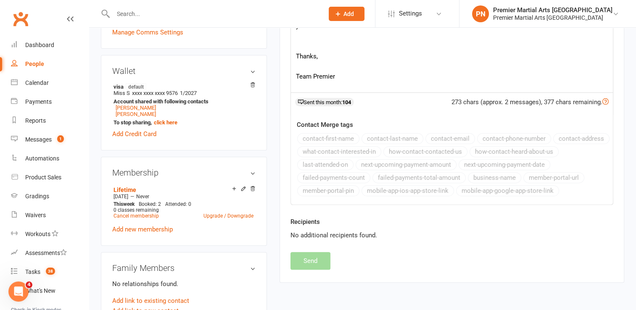
scroll to position [0, 0]
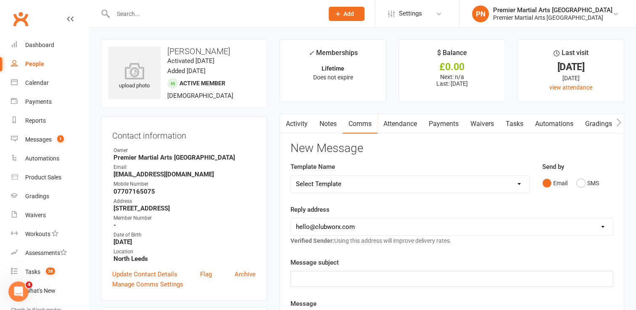
click at [244, 14] on input "text" at bounding box center [214, 14] width 207 height 12
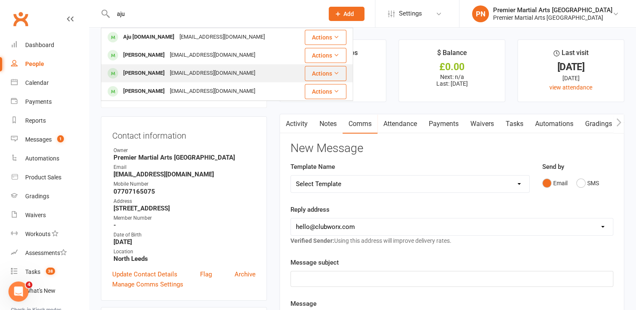
type input "aju"
click at [171, 73] on div "[EMAIL_ADDRESS][DOMAIN_NAME]" at bounding box center [212, 73] width 90 height 12
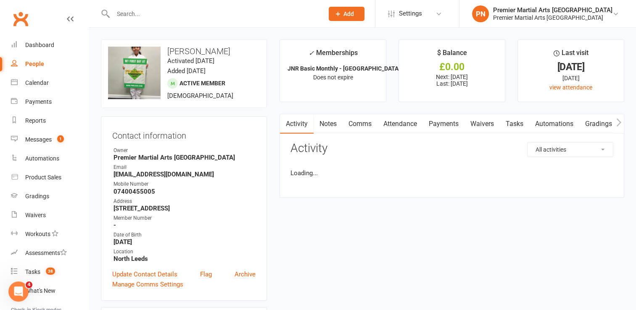
click at [402, 125] on link "Attendance" at bounding box center [399, 123] width 45 height 19
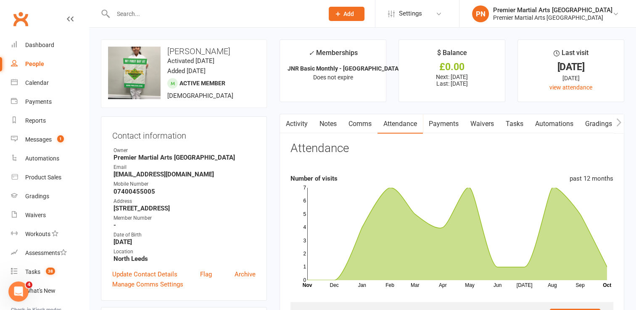
click at [308, 123] on link "Activity" at bounding box center [297, 123] width 34 height 19
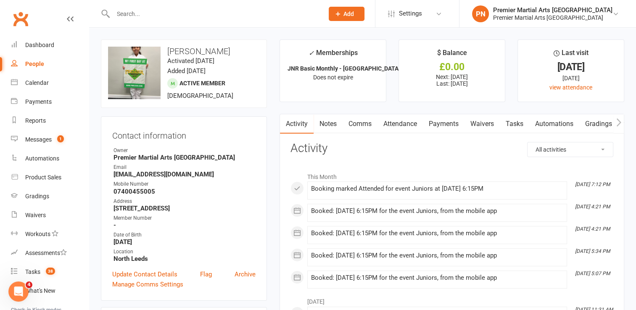
click at [259, 11] on input "text" at bounding box center [214, 14] width 207 height 12
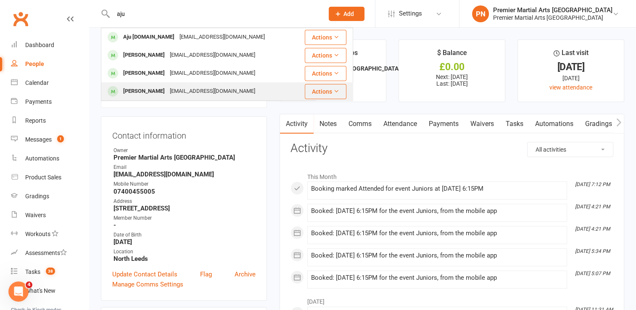
type input "aju"
click at [167, 90] on div "[EMAIL_ADDRESS][DOMAIN_NAME]" at bounding box center [212, 91] width 90 height 12
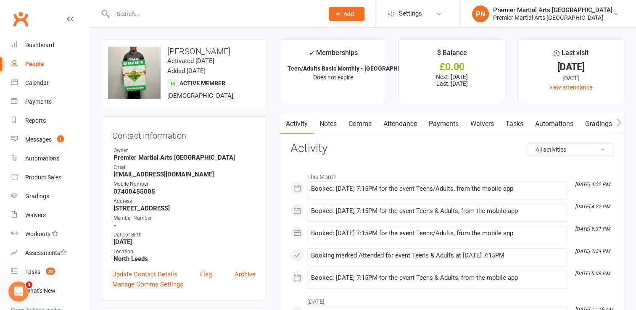
click at [244, 16] on input "text" at bounding box center [214, 14] width 207 height 12
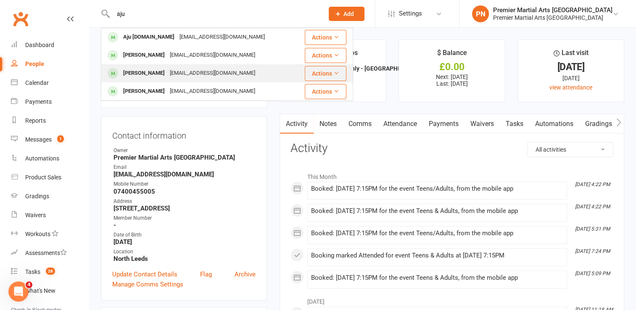
type input "aju"
click at [135, 74] on div "[PERSON_NAME]" at bounding box center [144, 73] width 47 height 12
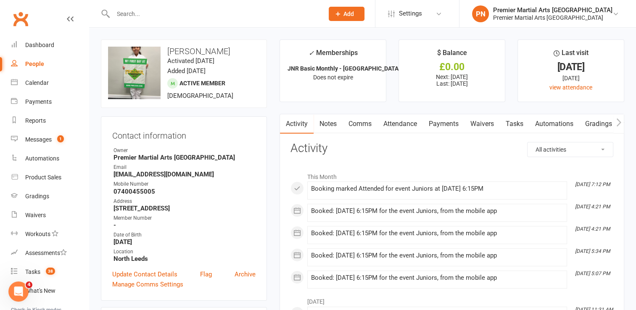
click at [182, 14] on input "text" at bounding box center [214, 14] width 207 height 12
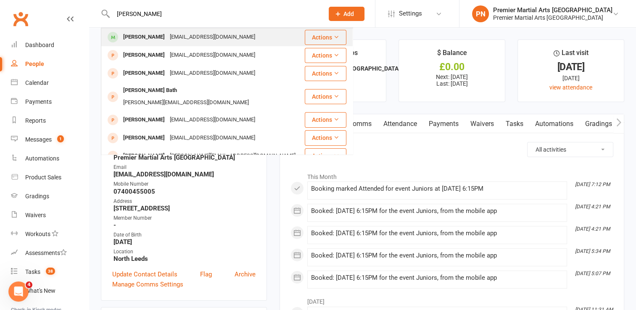
type input "[PERSON_NAME]"
click at [173, 40] on div "[EMAIL_ADDRESS][DOMAIN_NAME]" at bounding box center [212, 37] width 90 height 12
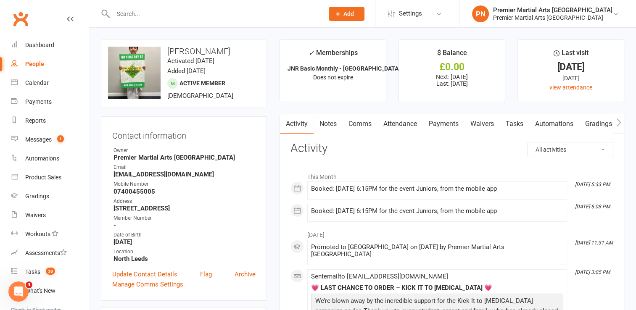
click at [364, 124] on link "Comms" at bounding box center [360, 123] width 35 height 19
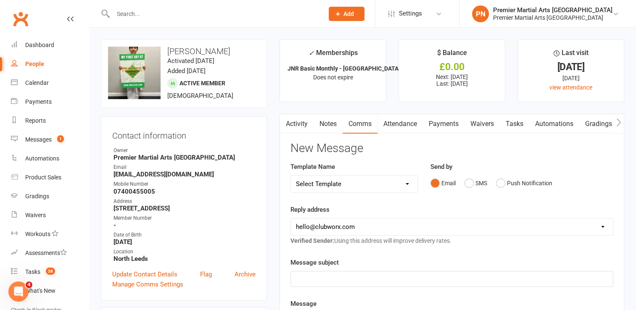
click at [301, 122] on link "Activity" at bounding box center [297, 123] width 34 height 19
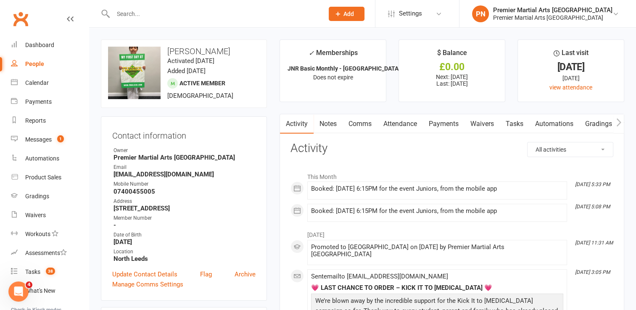
click at [362, 123] on link "Comms" at bounding box center [360, 123] width 35 height 19
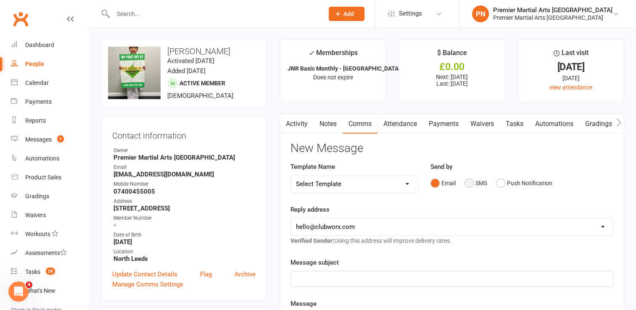
click at [470, 182] on button "SMS" at bounding box center [476, 183] width 23 height 16
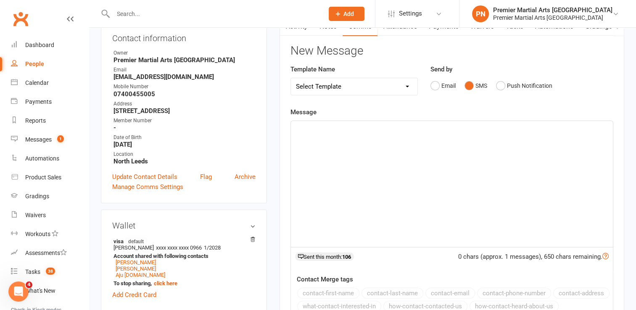
scroll to position [168, 0]
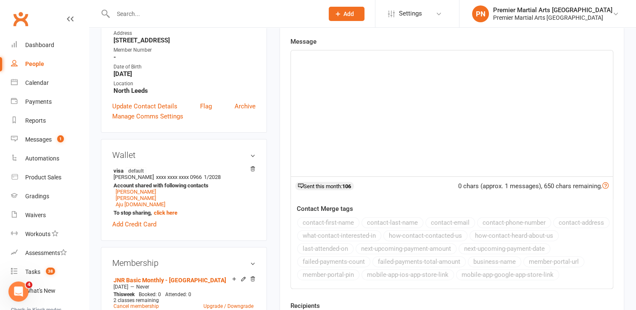
drag, startPoint x: 452, startPoint y: 184, endPoint x: 452, endPoint y: 149, distance: 34.9
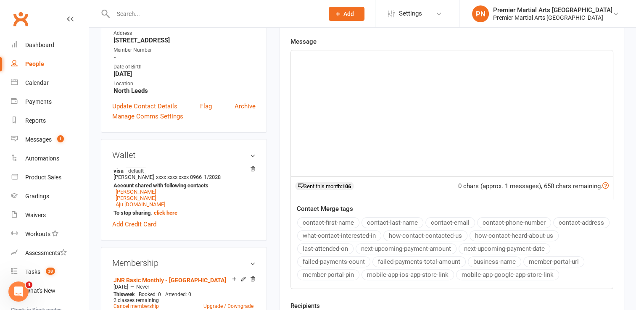
paste div
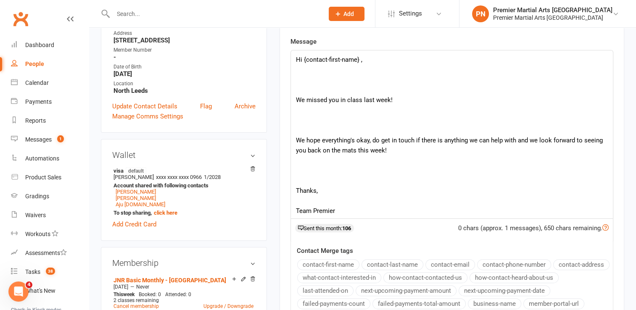
click at [350, 77] on p at bounding box center [452, 80] width 312 height 10
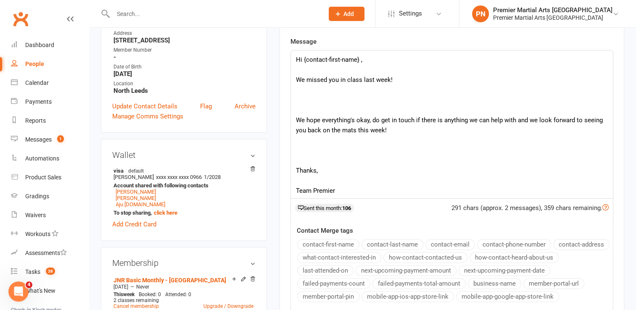
click at [345, 109] on p at bounding box center [452, 110] width 312 height 10
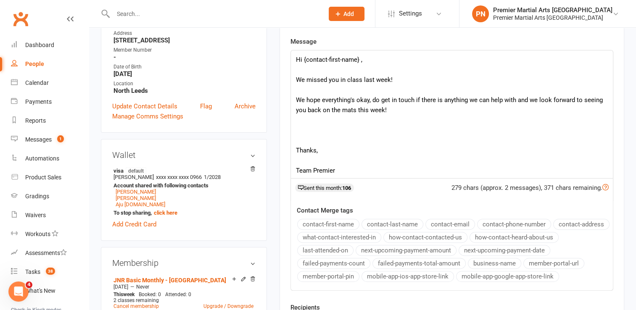
click at [332, 139] on p at bounding box center [452, 140] width 312 height 10
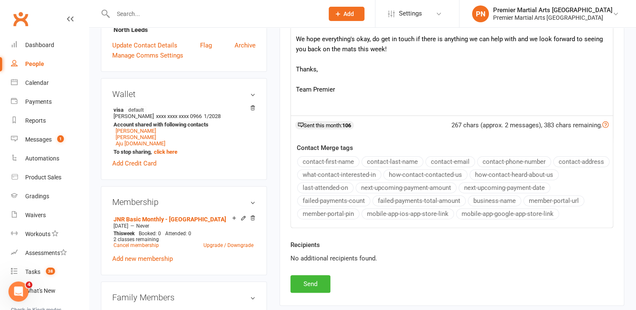
scroll to position [294, 0]
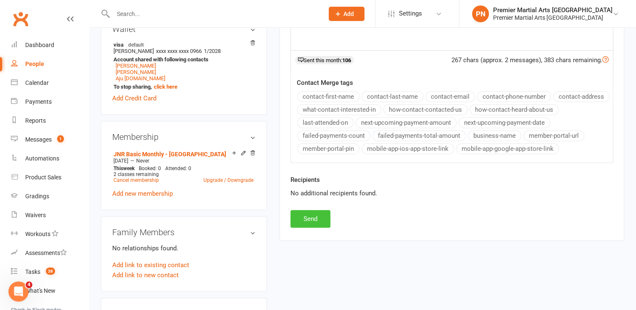
click at [326, 220] on button "Send" at bounding box center [310, 219] width 40 height 18
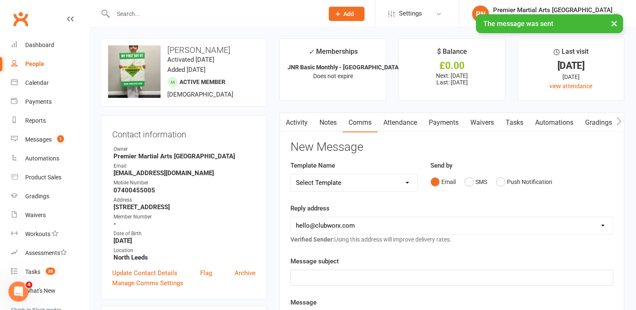
scroll to position [0, 0]
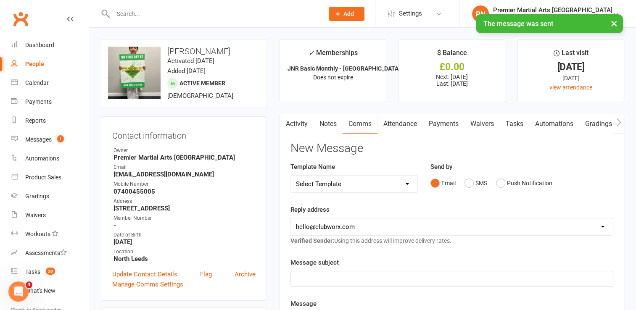
click at [308, 127] on link "Activity" at bounding box center [297, 123] width 34 height 19
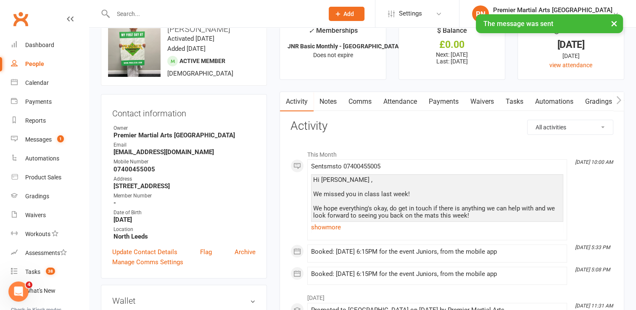
scroll to position [42, 0]
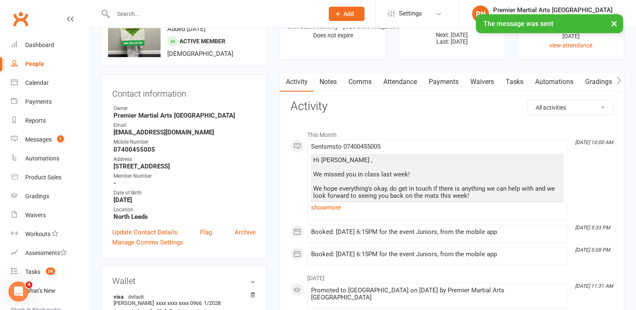
click at [335, 209] on link "show more" at bounding box center [437, 208] width 252 height 12
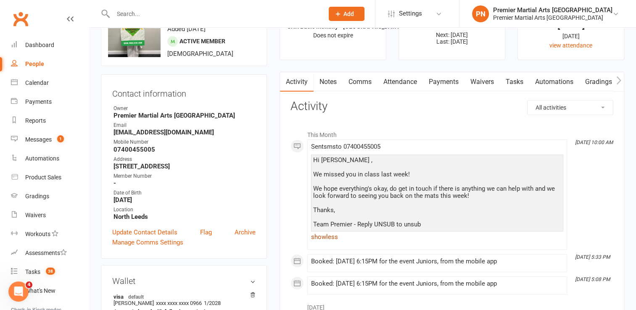
click at [327, 238] on link "show less" at bounding box center [437, 237] width 252 height 12
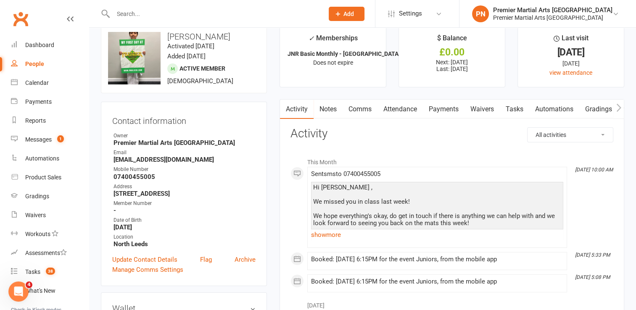
scroll to position [0, 0]
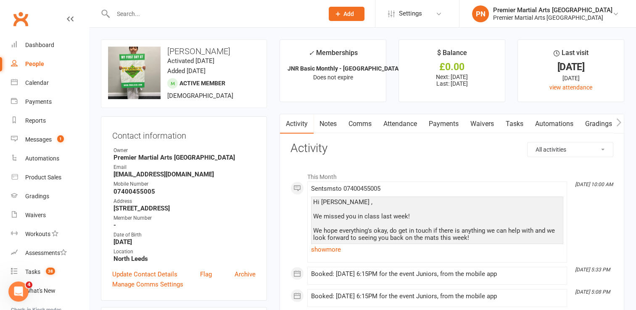
click at [267, 14] on input "text" at bounding box center [214, 14] width 207 height 12
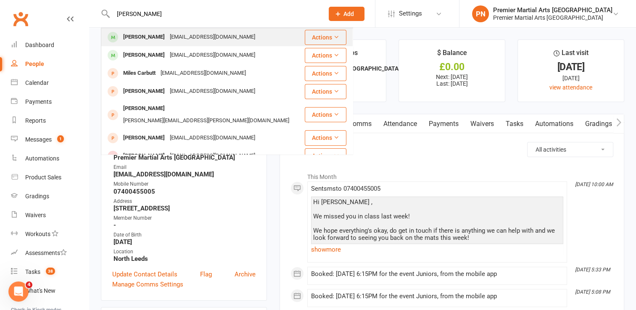
type input "[PERSON_NAME]"
click at [156, 41] on div "[PERSON_NAME]" at bounding box center [144, 37] width 47 height 12
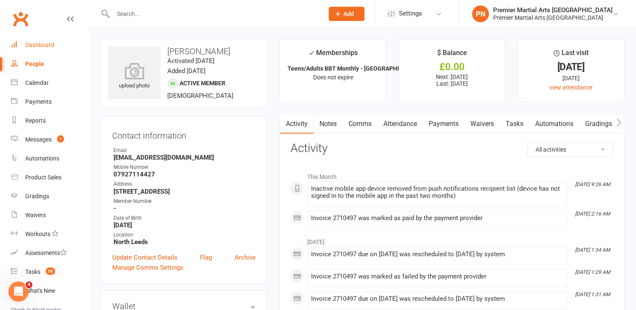
click at [37, 47] on div "Dashboard" at bounding box center [39, 45] width 29 height 7
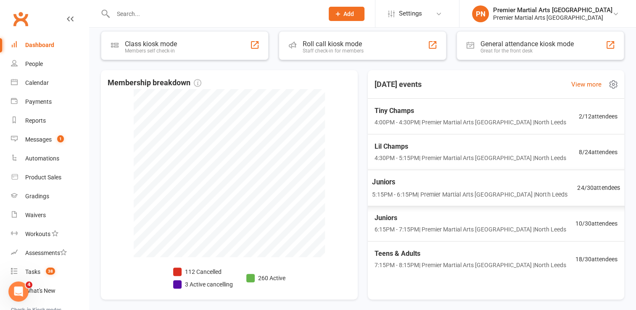
scroll to position [186, 0]
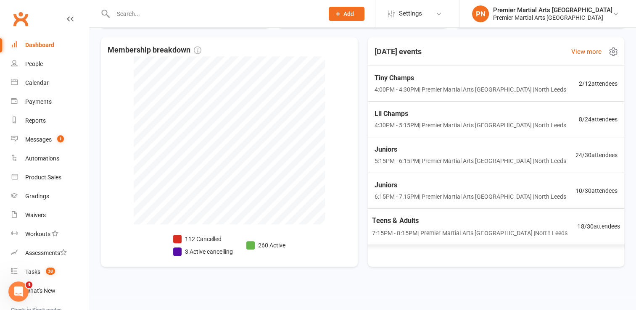
click at [458, 233] on span "7:15PM - 8:15PM | Premier Martial Arts [GEOGRAPHIC_DATA] | [GEOGRAPHIC_DATA]" at bounding box center [469, 233] width 195 height 10
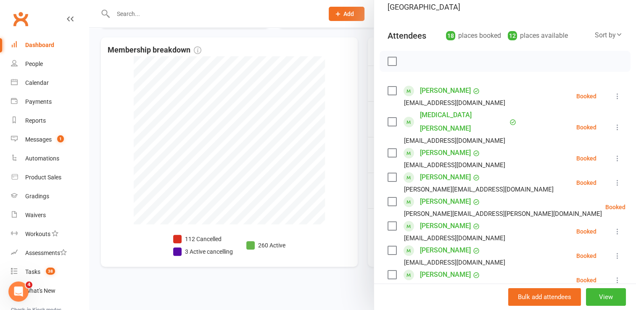
scroll to position [0, 0]
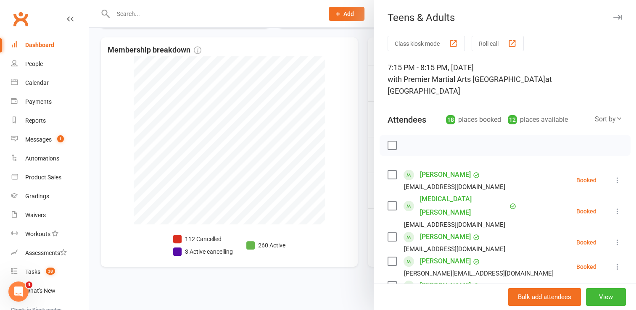
click at [612, 12] on button "button" at bounding box center [617, 17] width 10 height 10
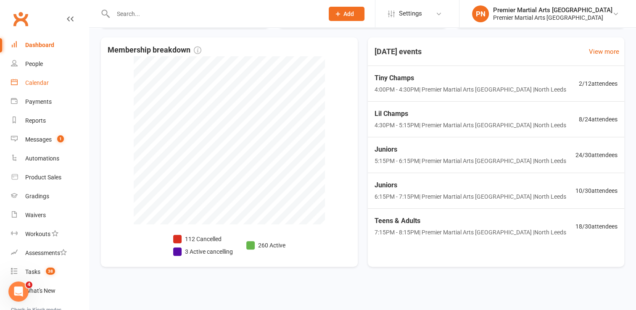
click at [39, 80] on div "Calendar" at bounding box center [37, 82] width 24 height 7
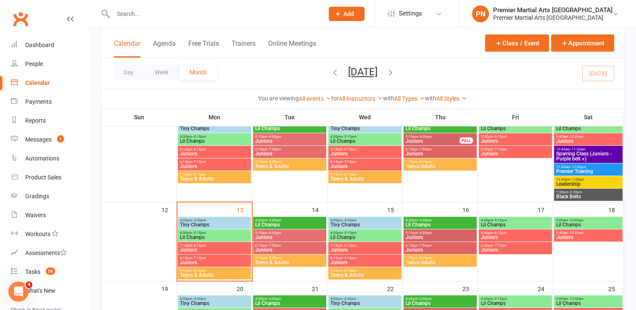
scroll to position [165, 0]
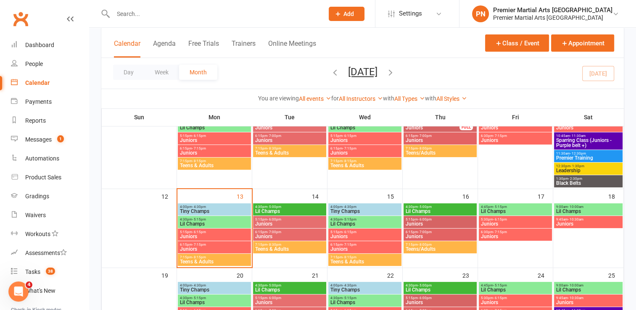
click at [290, 244] on span "7:15pm - 8:30pm" at bounding box center [290, 245] width 70 height 4
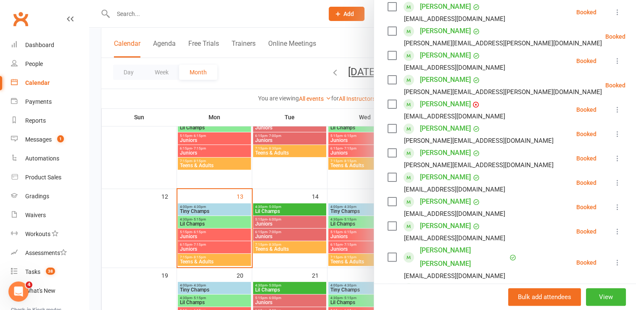
scroll to position [0, 0]
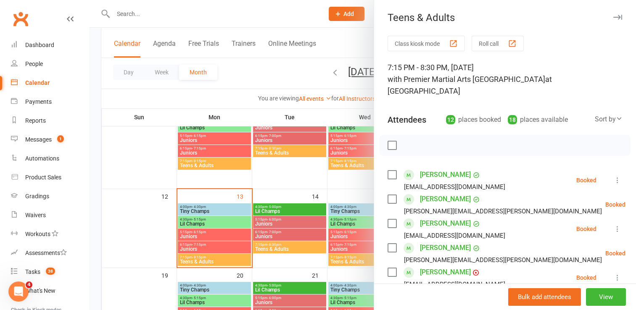
click at [613, 16] on icon "button" at bounding box center [617, 17] width 9 height 5
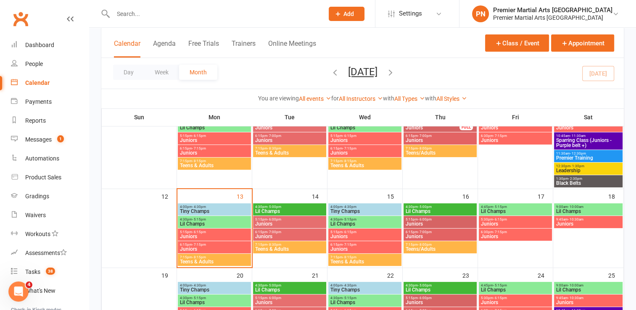
click at [217, 262] on span "Teens & Adults" at bounding box center [214, 261] width 70 height 5
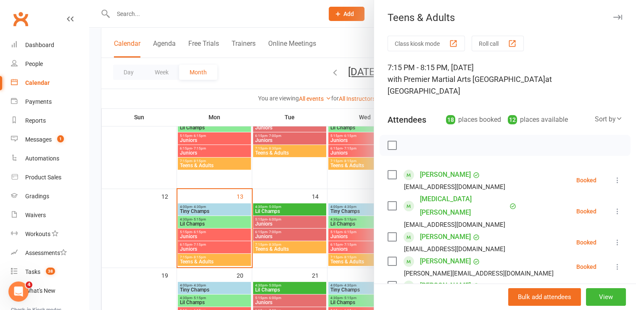
click at [613, 16] on icon "button" at bounding box center [617, 17] width 9 height 5
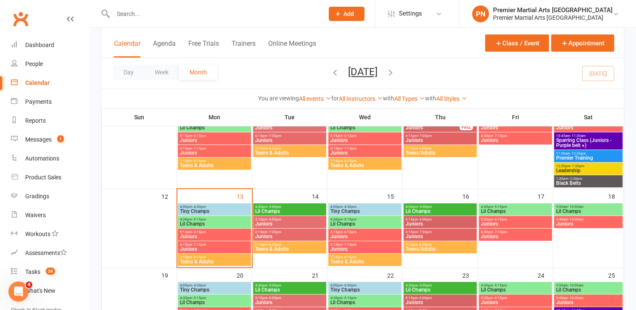
click at [387, 260] on span "Teens & Adults" at bounding box center [365, 261] width 70 height 5
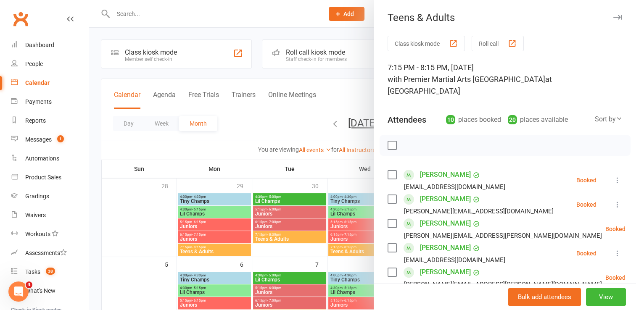
click at [609, 10] on div "Teens & Adults Class kiosk mode Roll call 7:15 PM - 8:15 PM, [DATE] with Premie…" at bounding box center [505, 155] width 262 height 310
click at [613, 16] on icon "button" at bounding box center [617, 17] width 9 height 5
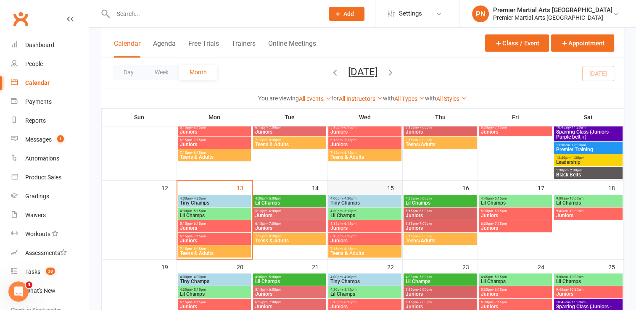
scroll to position [210, 0]
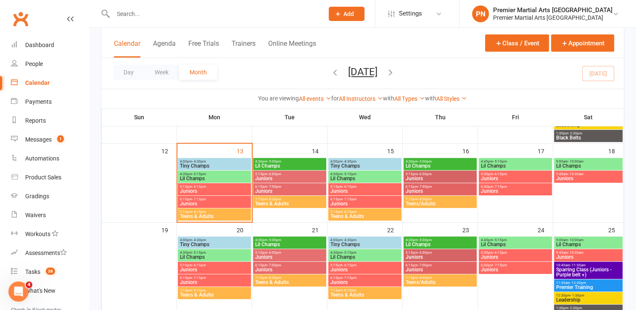
click at [446, 202] on span "Teens/Adults" at bounding box center [440, 203] width 70 height 5
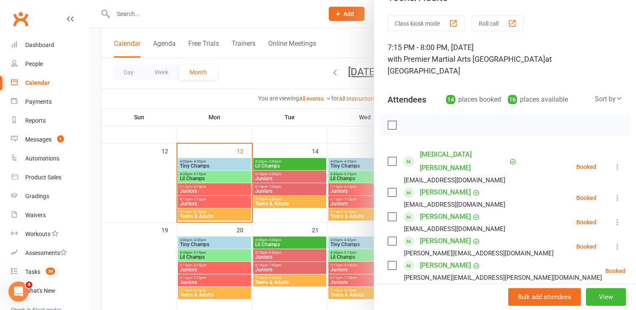
scroll to position [0, 0]
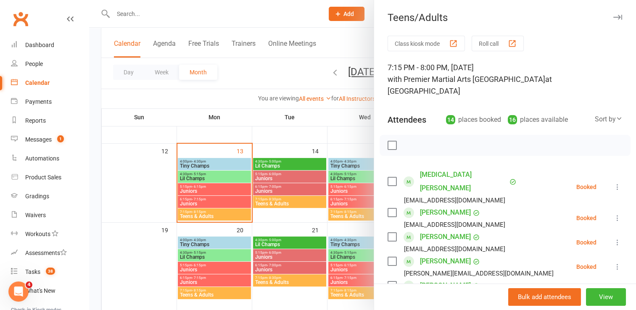
click at [613, 18] on icon "button" at bounding box center [617, 17] width 9 height 5
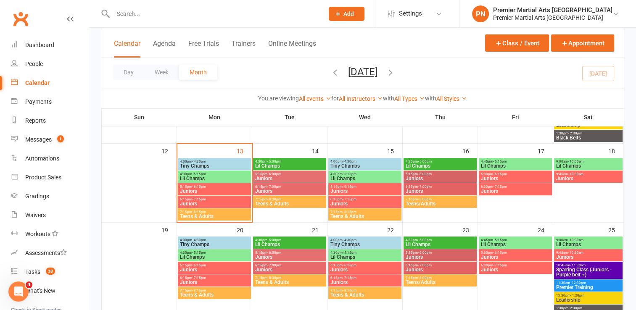
click at [238, 213] on span "7:15pm - 8:15pm" at bounding box center [214, 212] width 70 height 4
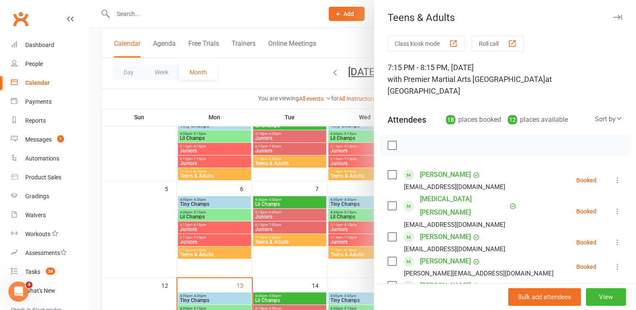
scroll to position [42, 0]
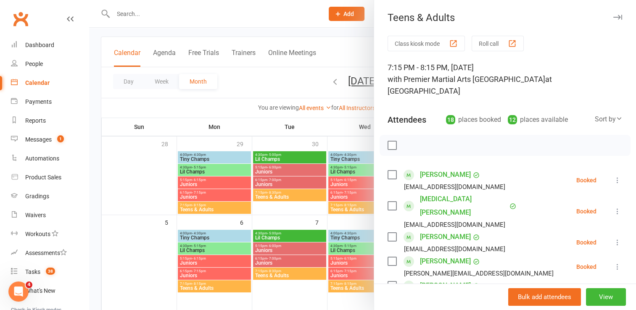
click at [613, 16] on icon "button" at bounding box center [617, 17] width 9 height 5
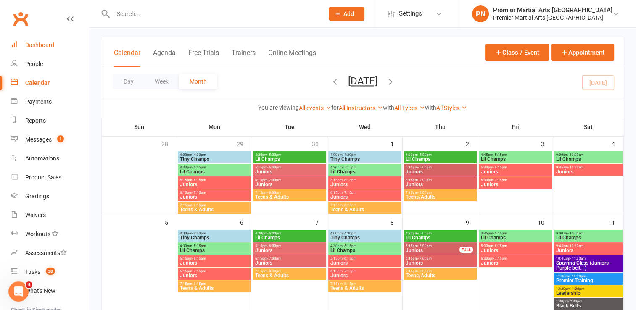
click at [35, 44] on div "Dashboard" at bounding box center [39, 45] width 29 height 7
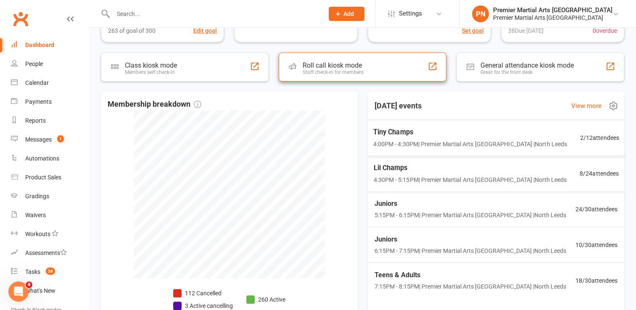
scroll to position [168, 0]
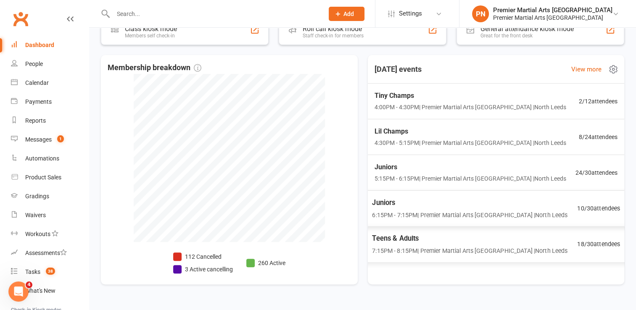
click at [441, 238] on span "Teens & Adults" at bounding box center [469, 238] width 195 height 11
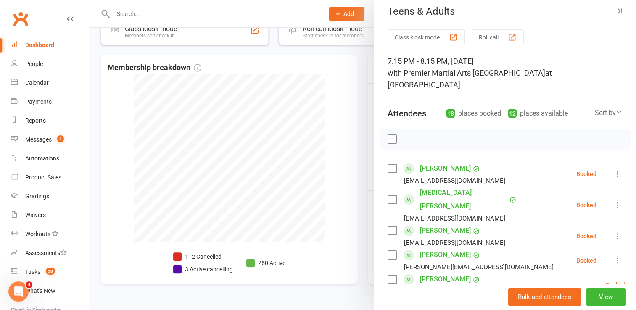
scroll to position [0, 0]
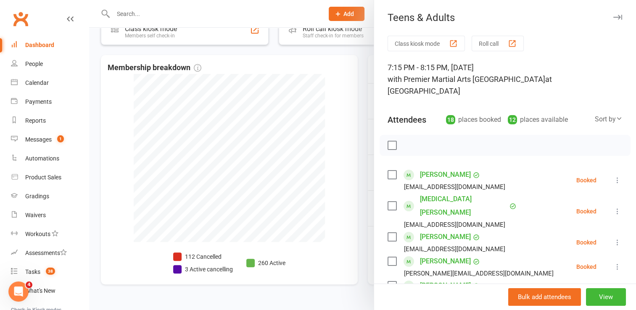
click at [613, 16] on icon "button" at bounding box center [617, 17] width 9 height 5
